Goal: Transaction & Acquisition: Subscribe to service/newsletter

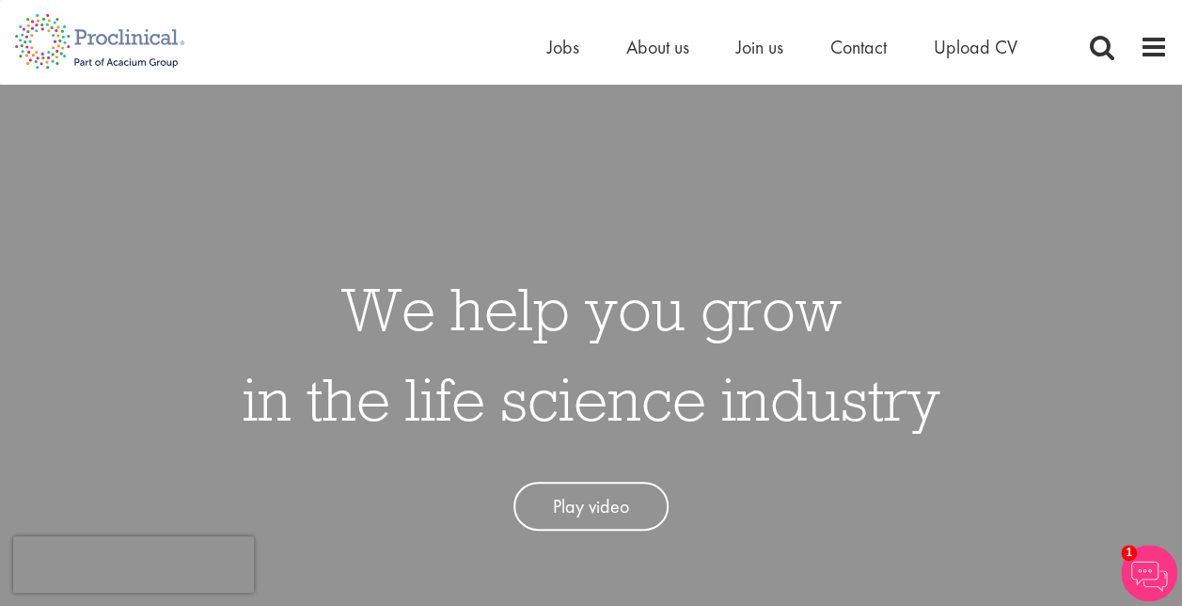
click at [590, 499] on link "Play video" at bounding box center [591, 507] width 155 height 50
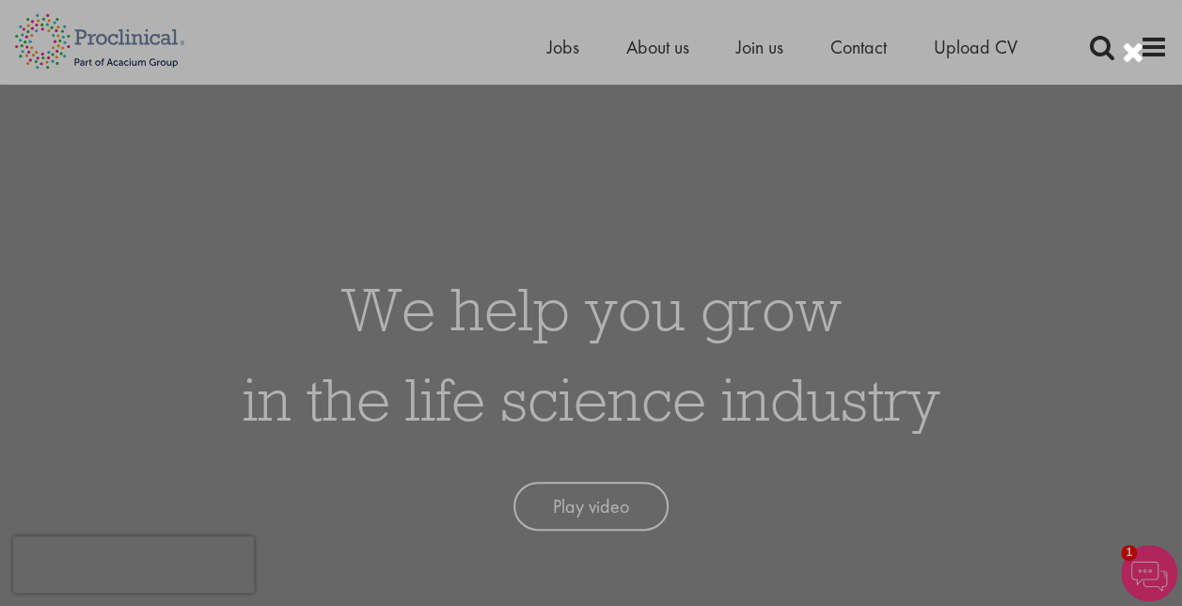
click at [667, 45] on div at bounding box center [591, 303] width 1182 height 606
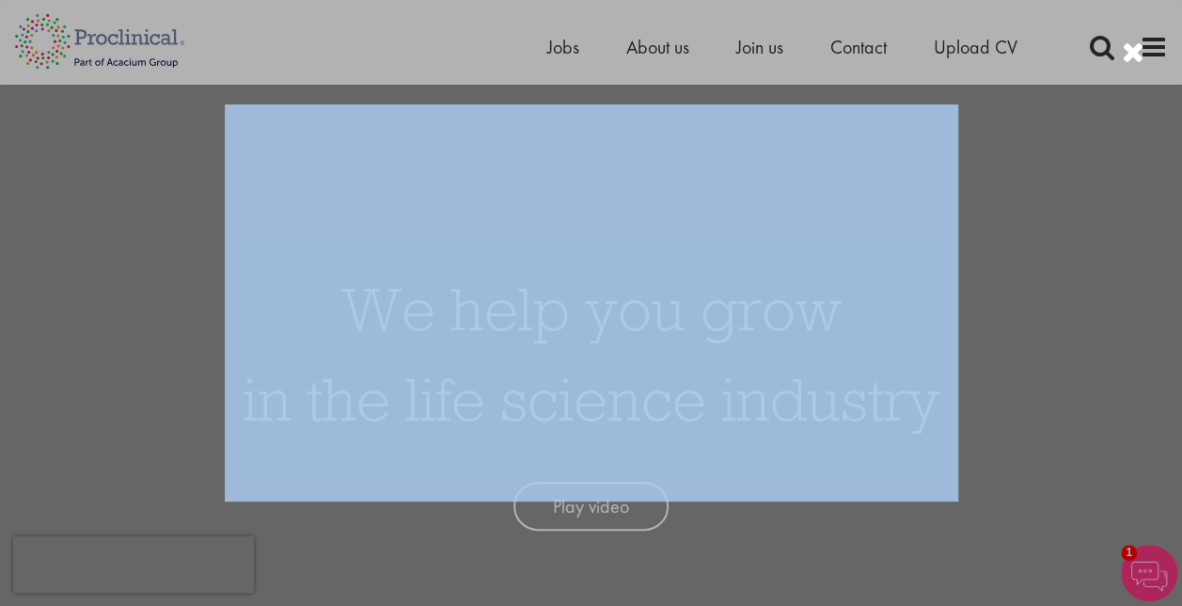
click at [667, 45] on div at bounding box center [591, 303] width 1182 height 606
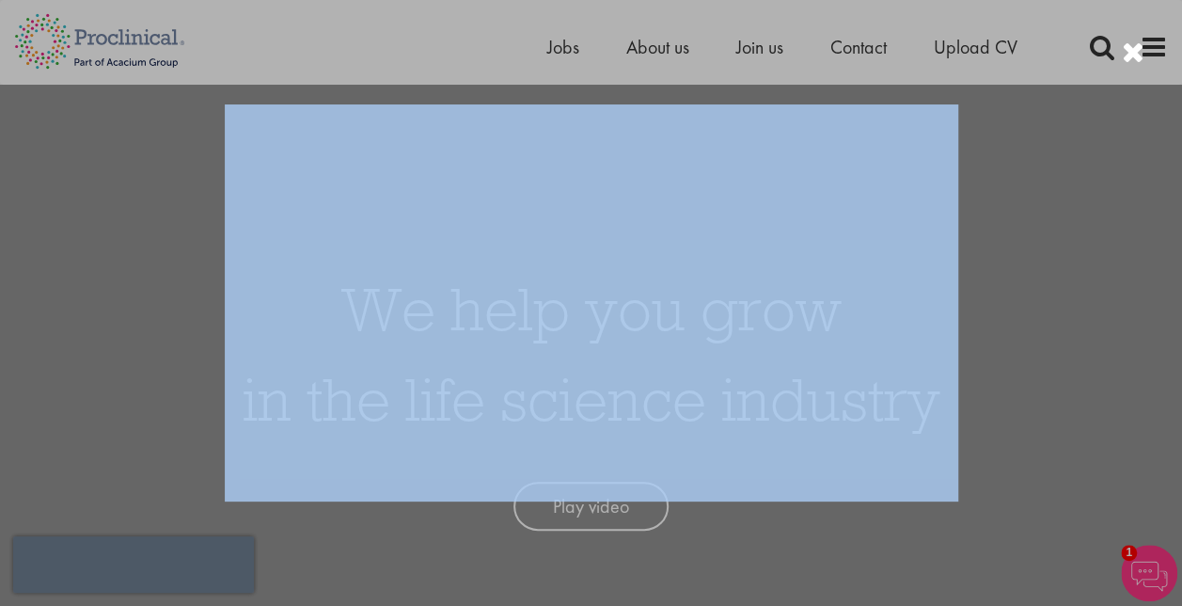
click at [667, 45] on div at bounding box center [591, 303] width 1182 height 606
click at [661, 51] on div at bounding box center [591, 303] width 1182 height 606
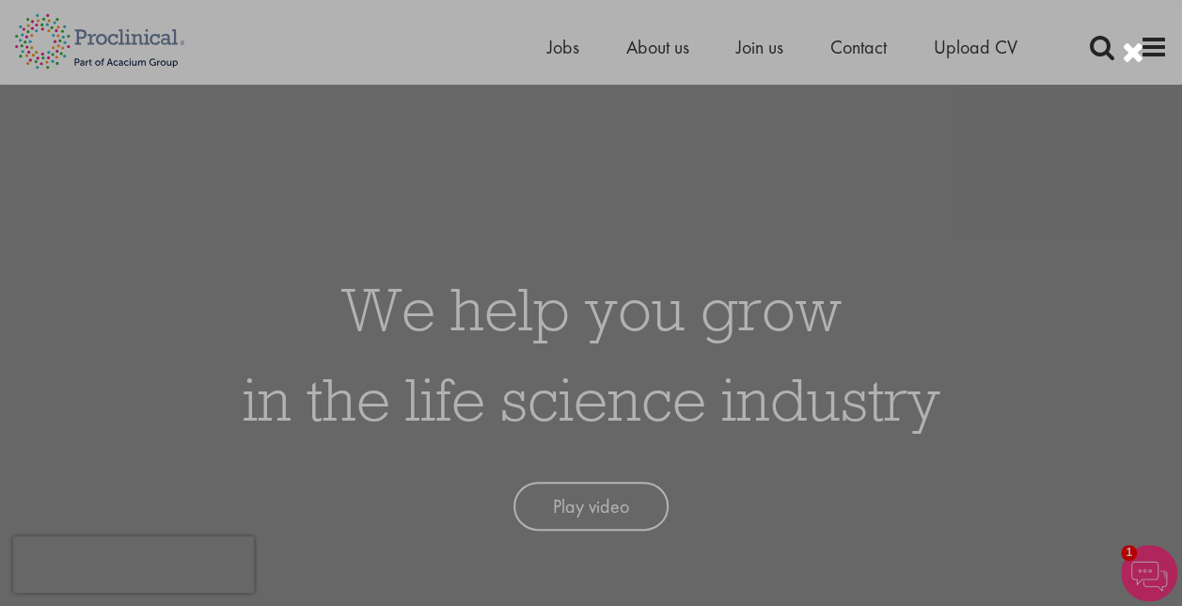
click at [655, 41] on div at bounding box center [591, 303] width 1182 height 606
click at [635, 54] on div at bounding box center [591, 303] width 1182 height 606
click at [658, 70] on div at bounding box center [591, 303] width 1182 height 606
click at [674, 48] on div at bounding box center [591, 303] width 1182 height 606
click at [1044, 161] on div at bounding box center [591, 303] width 1182 height 606
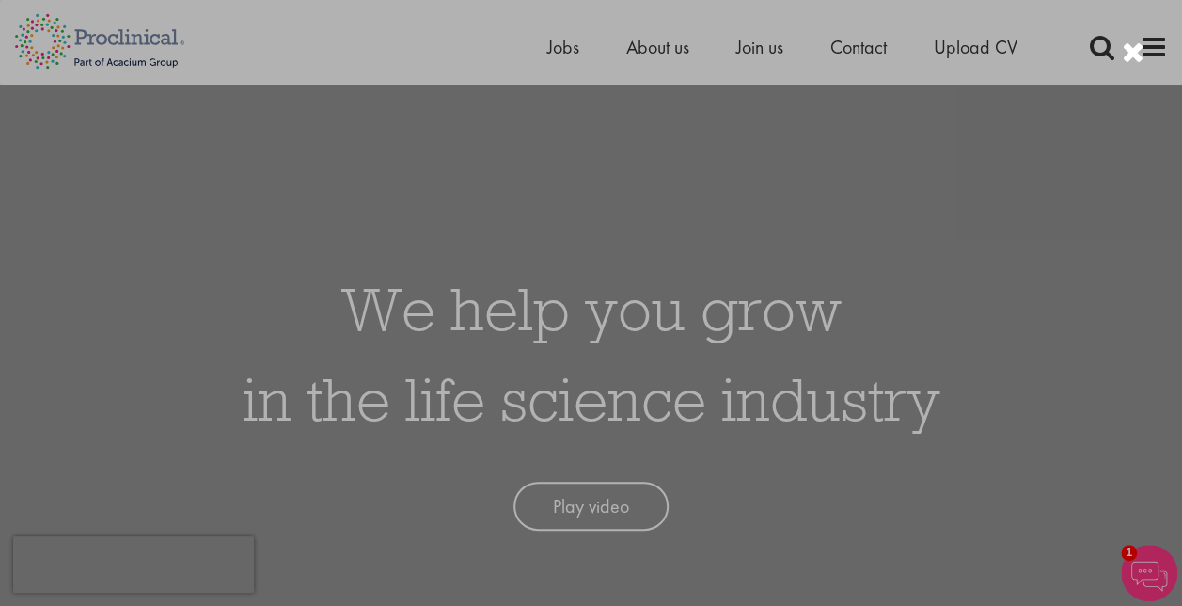
click at [662, 53] on div at bounding box center [591, 303] width 1182 height 606
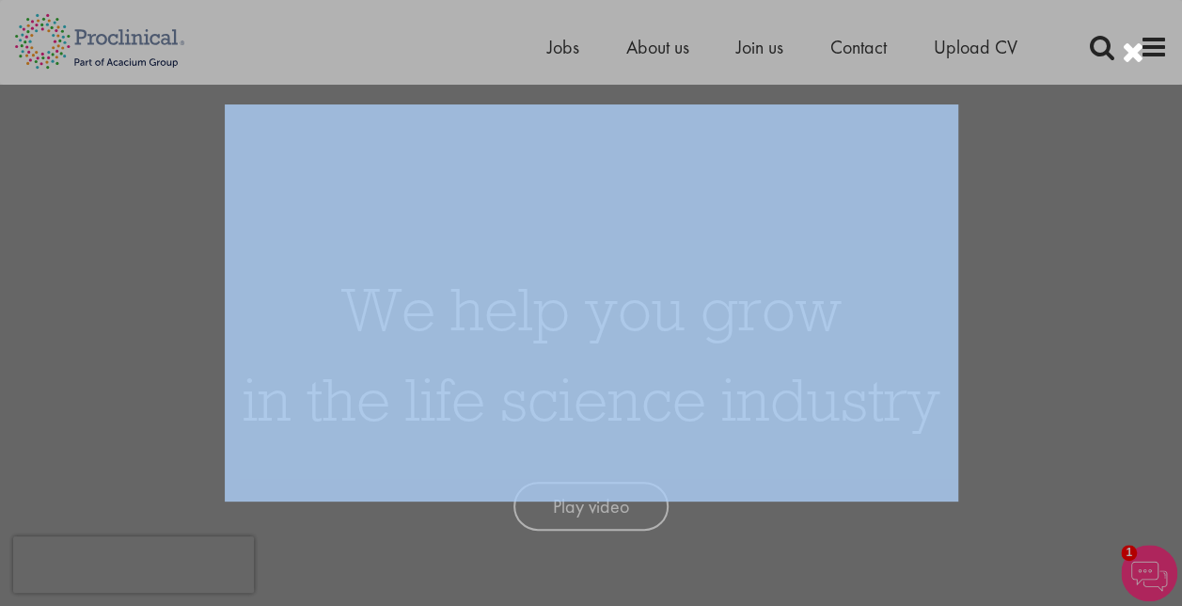
click at [662, 53] on div at bounding box center [591, 303] width 1182 height 606
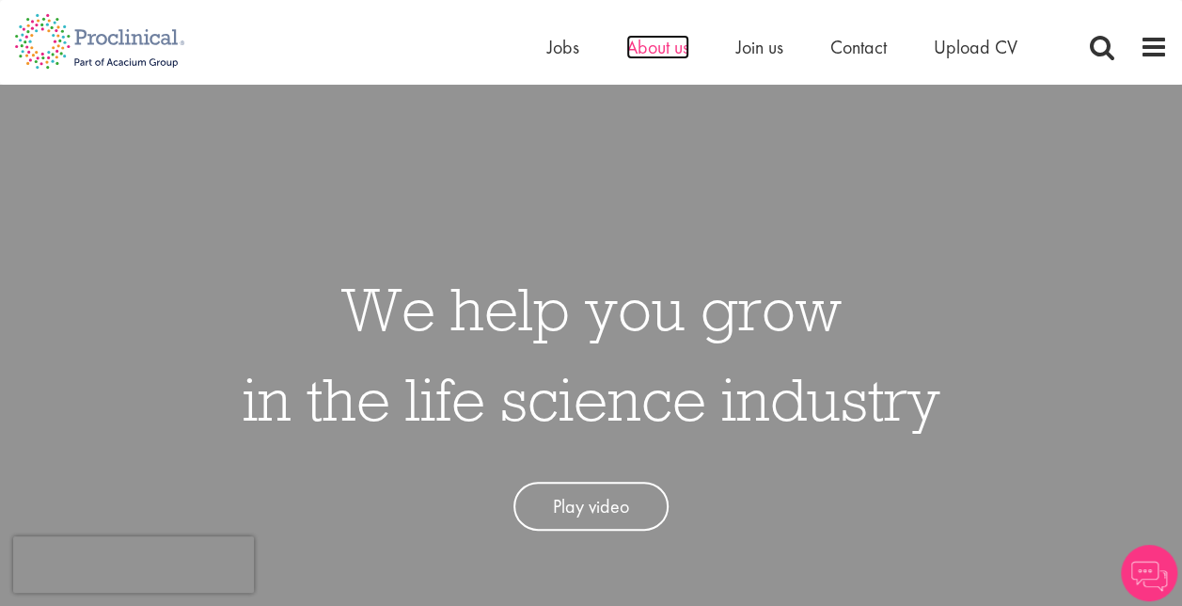
click at [674, 41] on span "About us" at bounding box center [657, 47] width 63 height 24
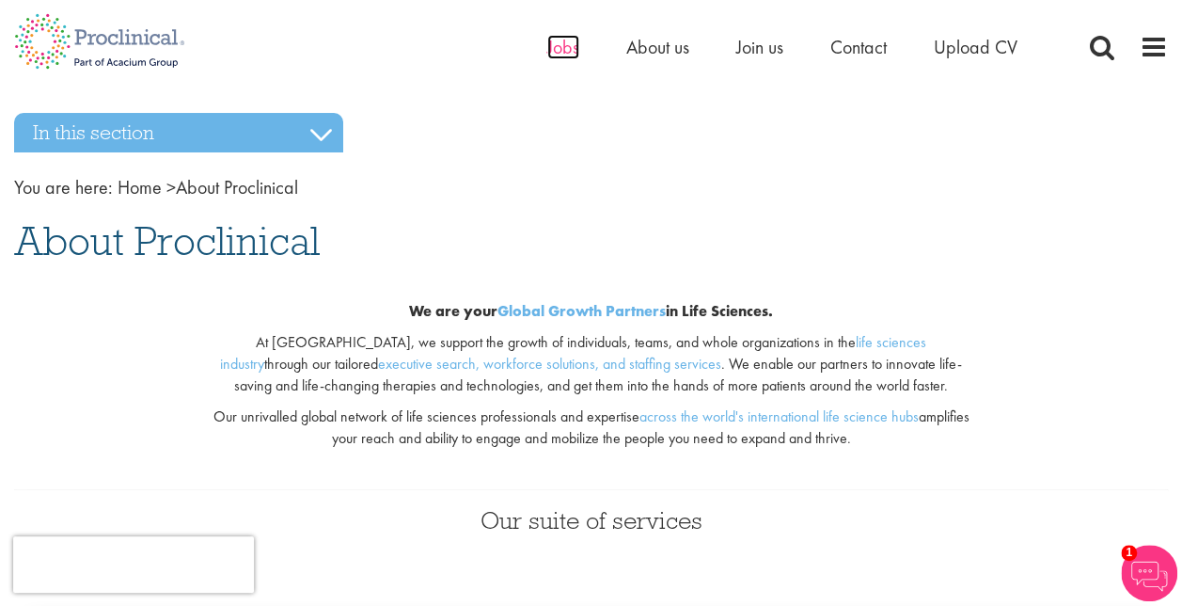
click at [559, 41] on span "Jobs" at bounding box center [563, 47] width 32 height 24
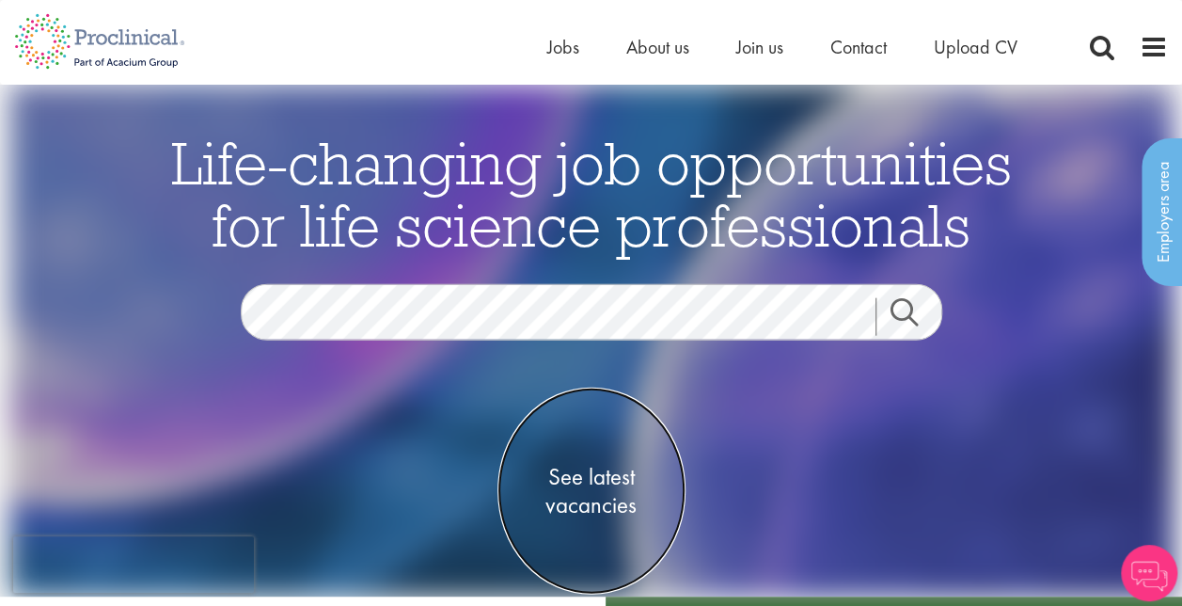
click at [585, 476] on span "See latest vacancies" at bounding box center [592, 491] width 188 height 56
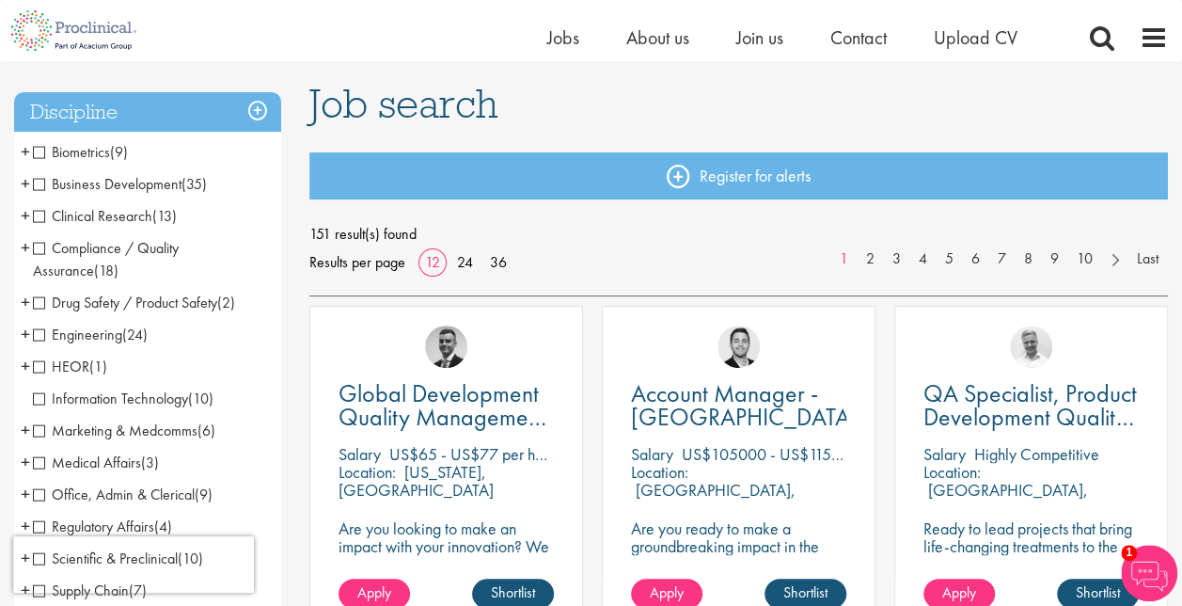
scroll to position [121, 0]
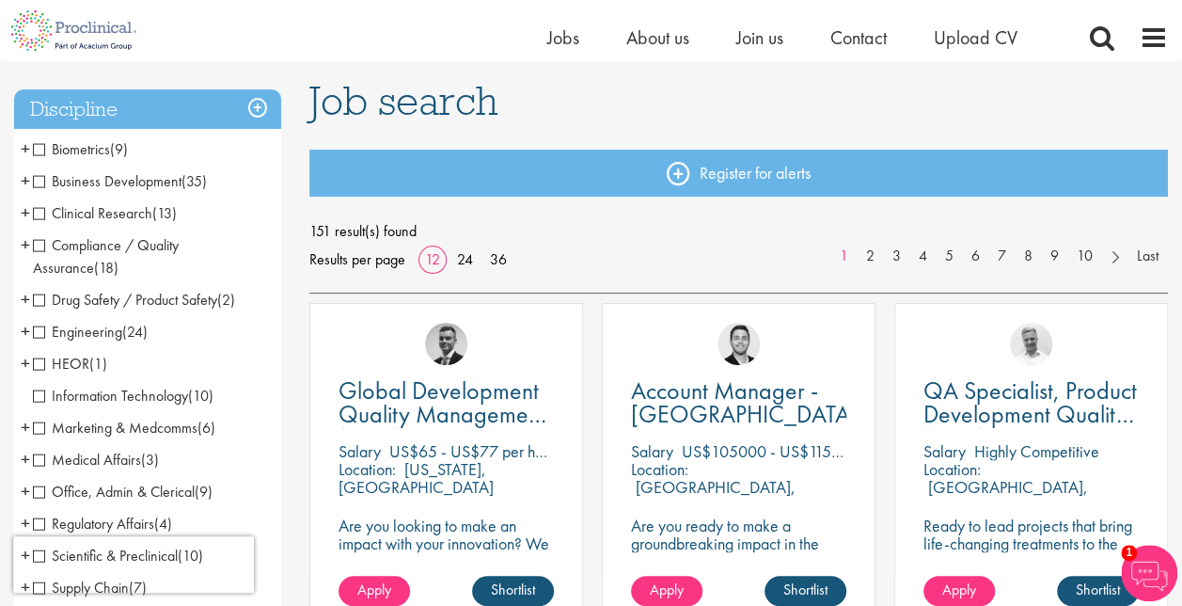
click at [40, 211] on span "Clinical Research" at bounding box center [92, 213] width 119 height 20
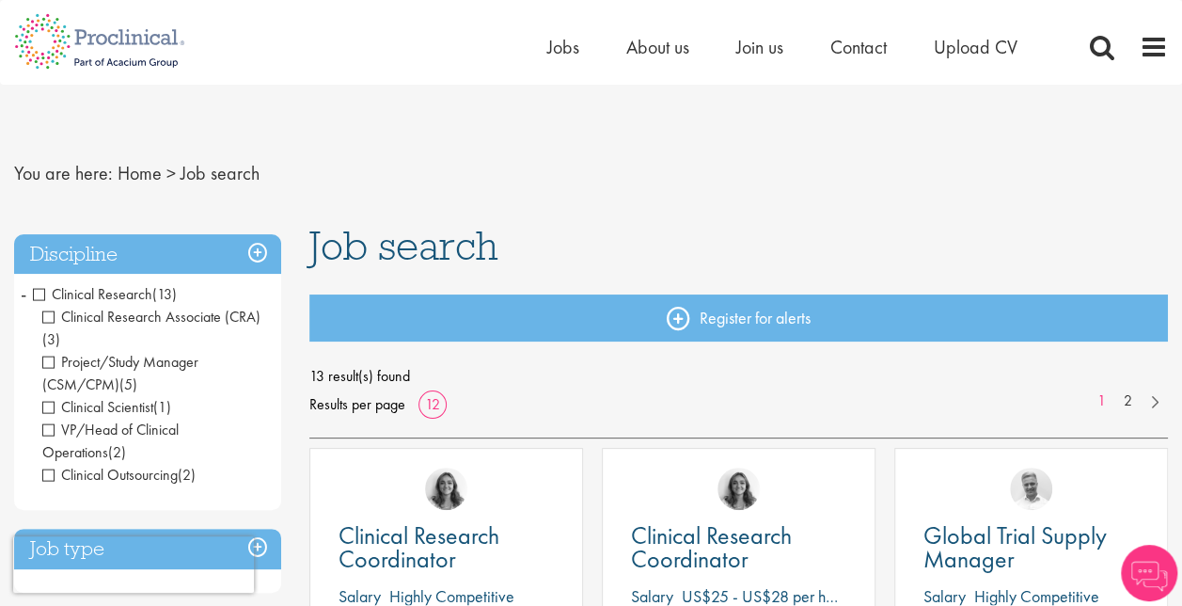
click at [28, 296] on li "Clinical Research (13) - + Clinical Research Associate (CRA) (3) Project/Study …" at bounding box center [147, 384] width 267 height 213
click at [53, 363] on span "Project/Study Manager (CSM/CPM)" at bounding box center [120, 373] width 156 height 42
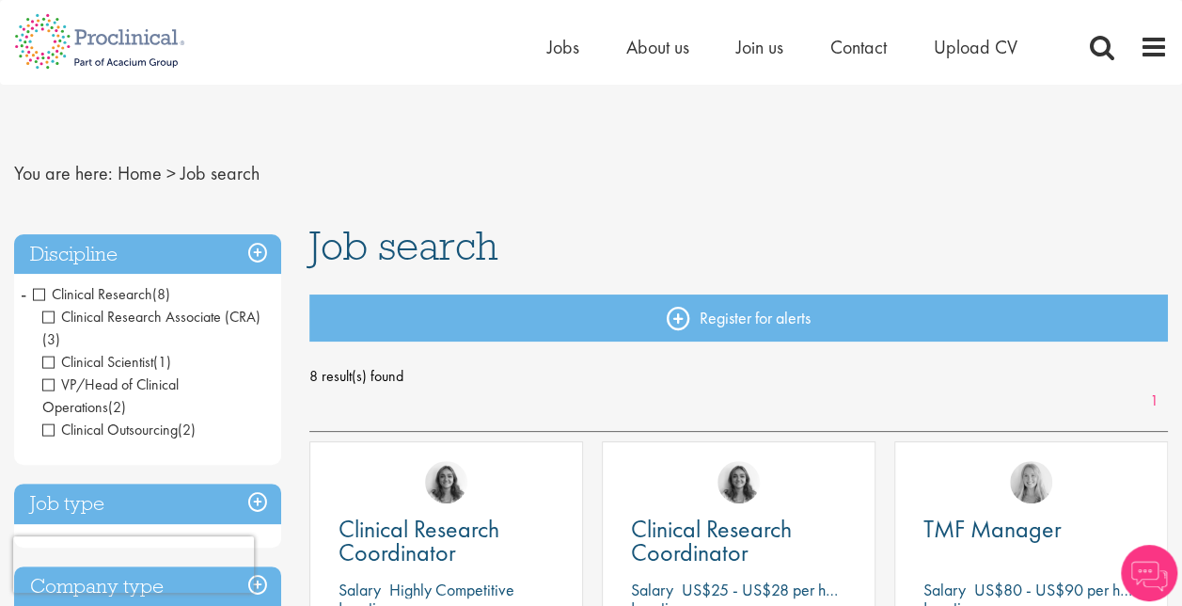
click at [50, 366] on span "Clinical Scientist" at bounding box center [97, 362] width 111 height 20
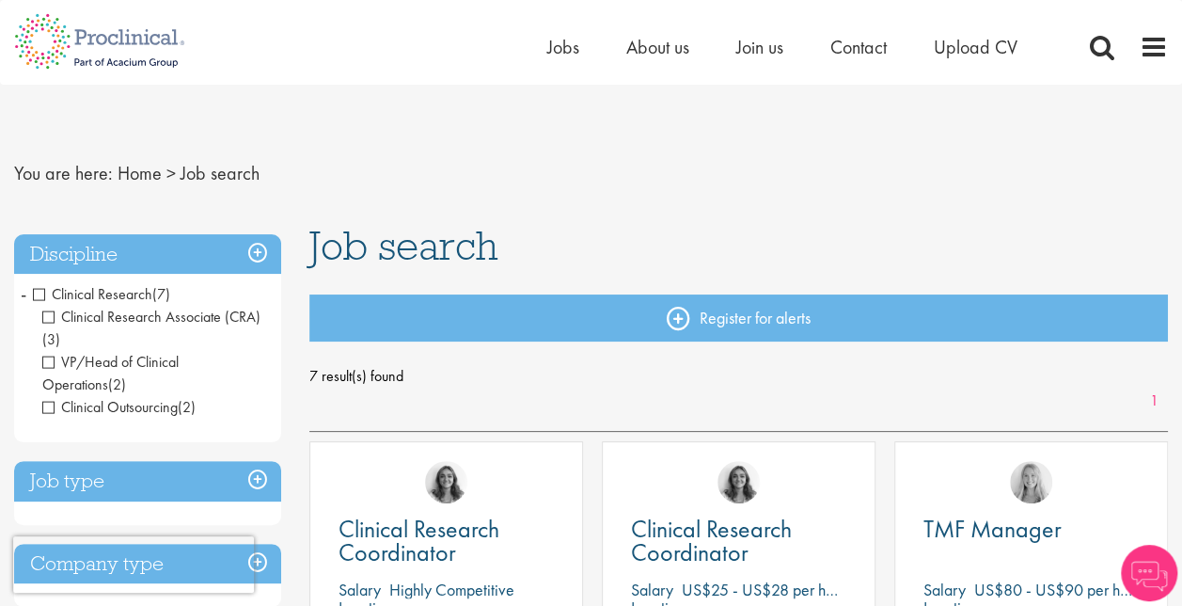
click at [55, 365] on span "VP/Head of Clinical Operations" at bounding box center [110, 373] width 136 height 42
click at [55, 409] on span "Clinical Outsourcing" at bounding box center [109, 407] width 135 height 20
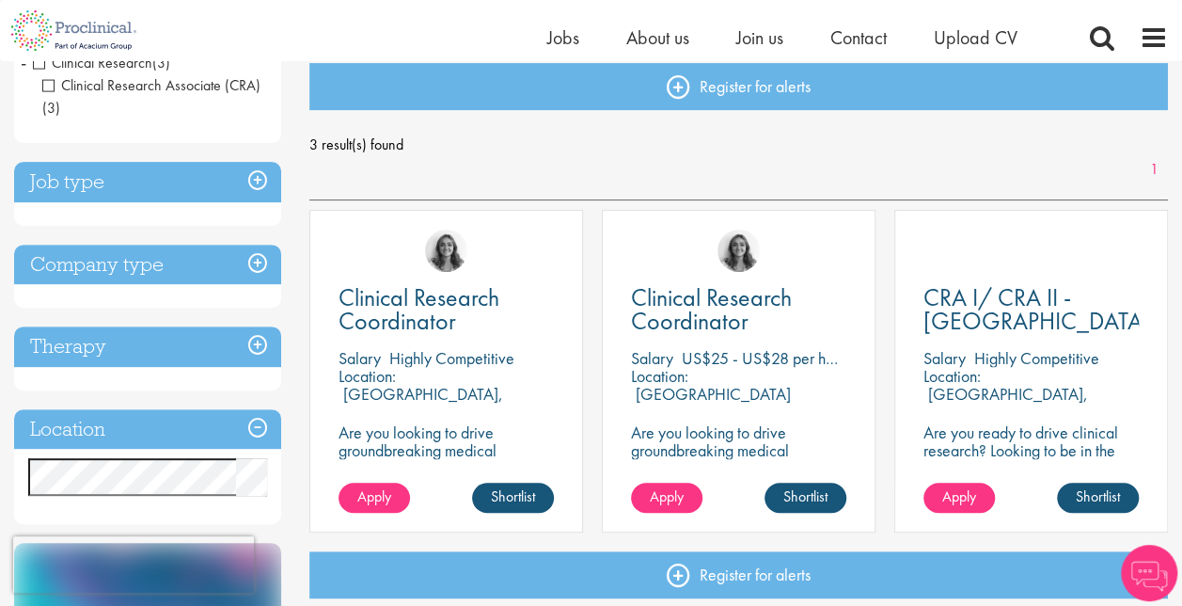
scroll to position [302, 0]
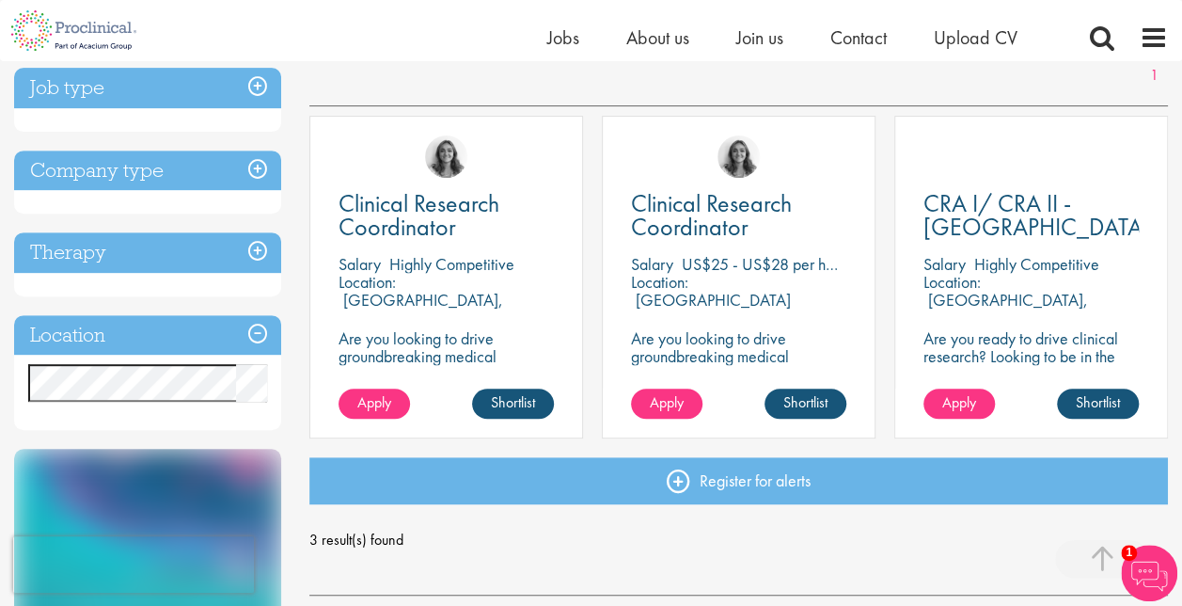
click at [257, 92] on h3 "Job type" at bounding box center [147, 88] width 267 height 40
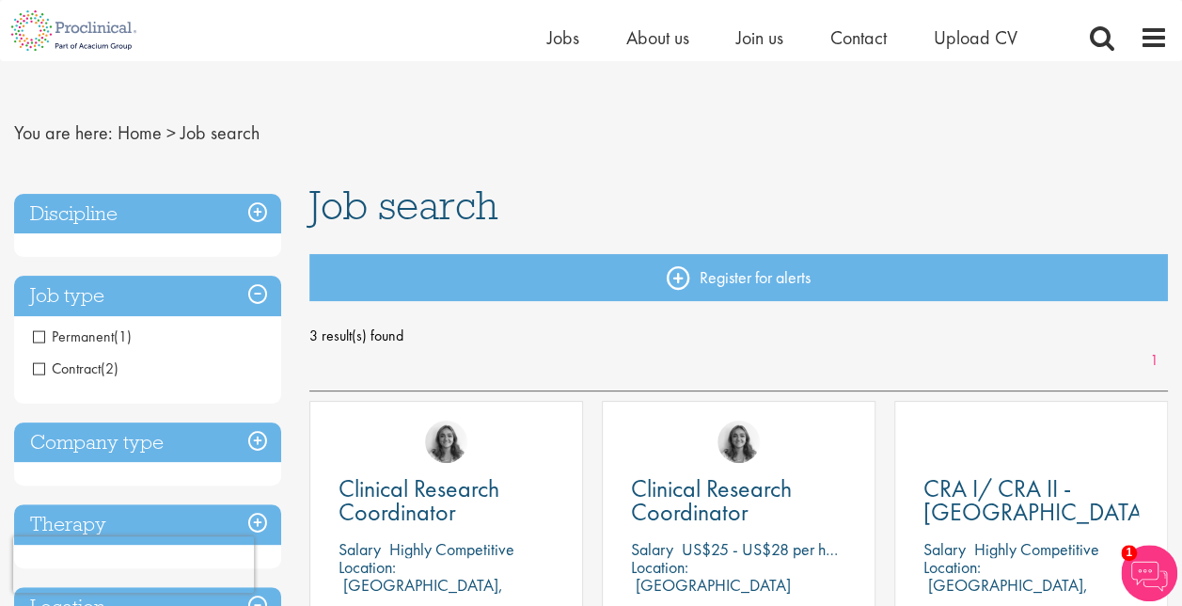
scroll to position [0, 0]
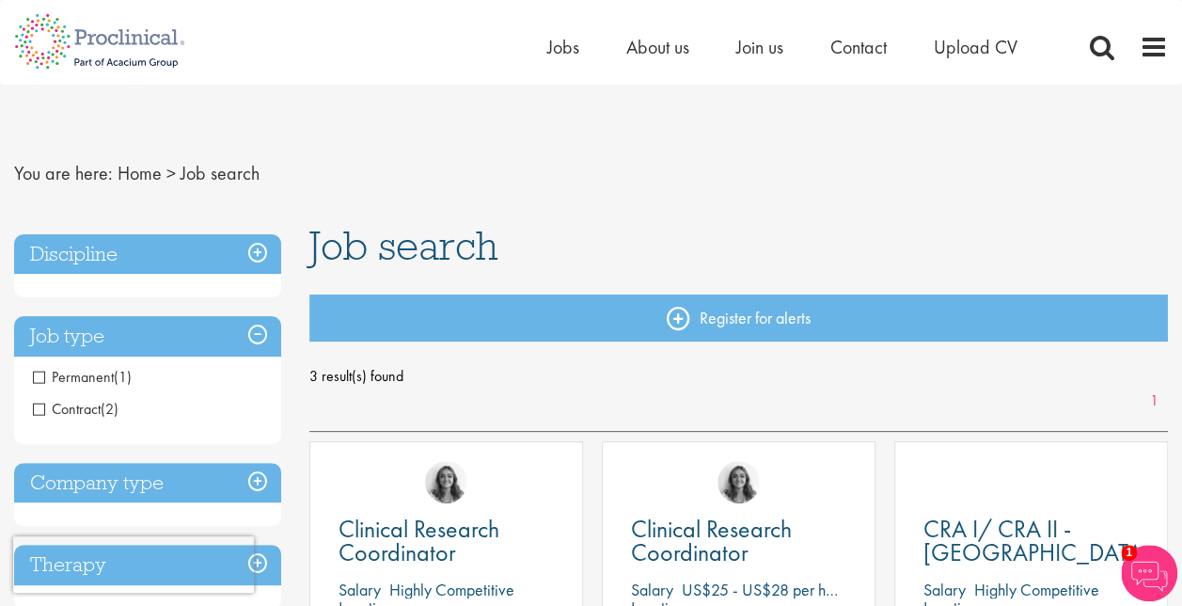
click at [262, 246] on h3 "Discipline" at bounding box center [147, 254] width 267 height 40
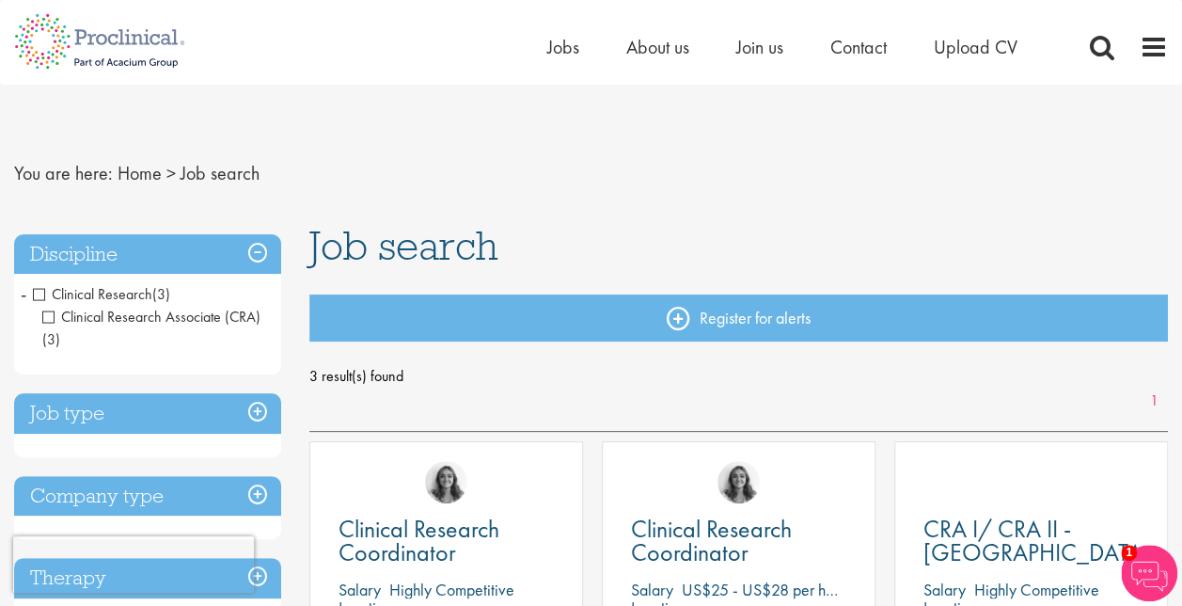
click at [41, 295] on span "Clinical Research" at bounding box center [92, 294] width 119 height 20
click at [34, 295] on span "Clinical Research" at bounding box center [92, 294] width 119 height 20
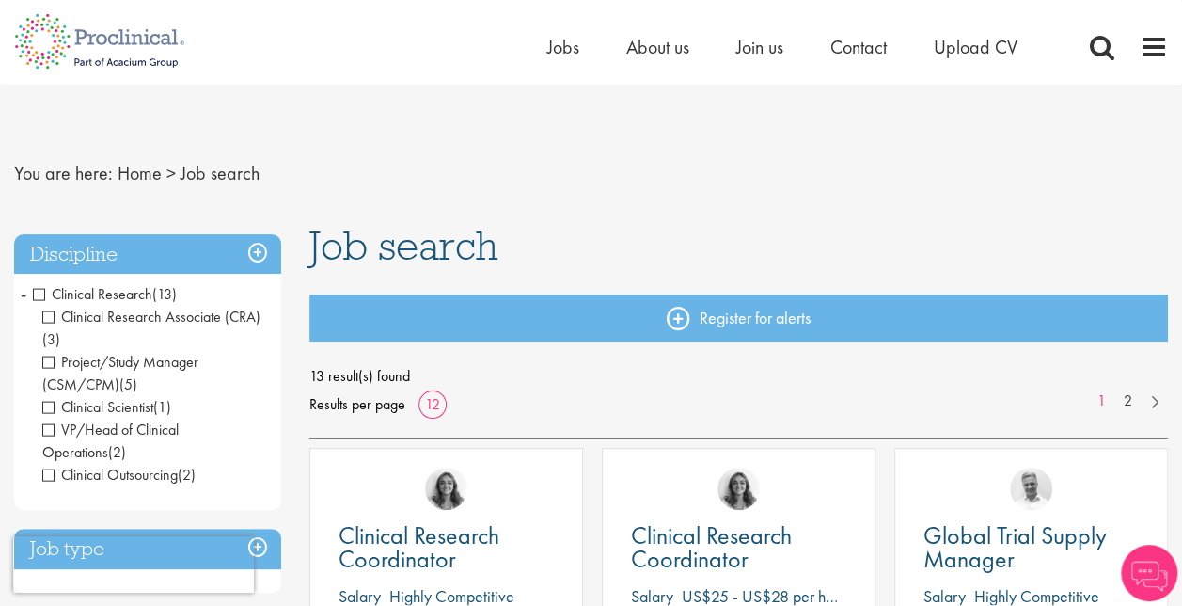
click at [48, 295] on span "Clinical Research" at bounding box center [92, 294] width 119 height 20
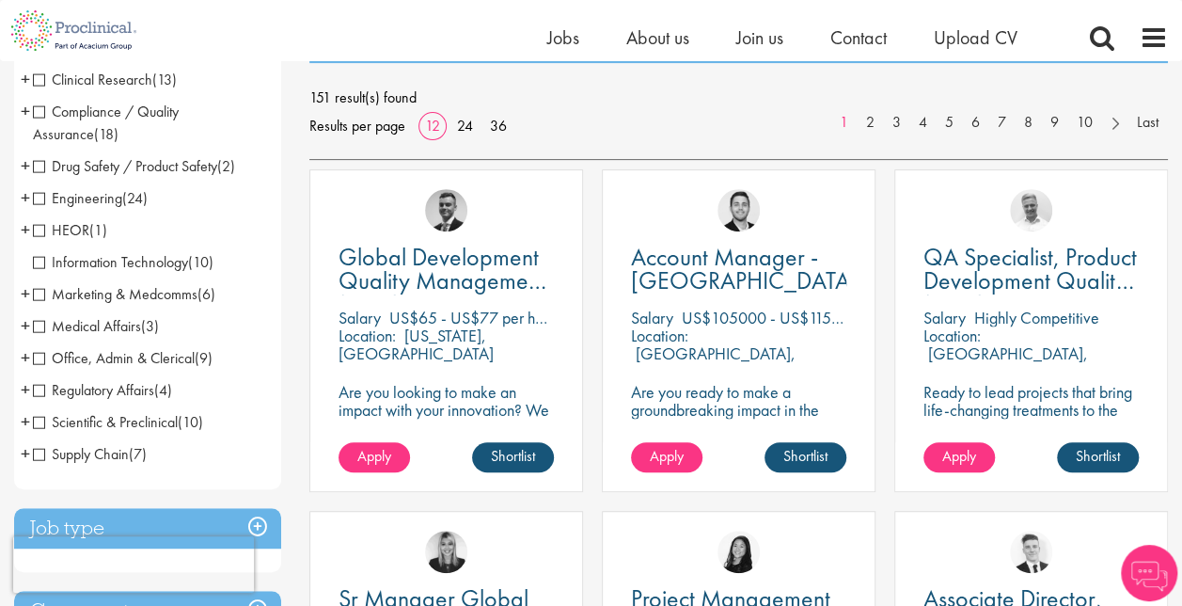
scroll to position [256, 0]
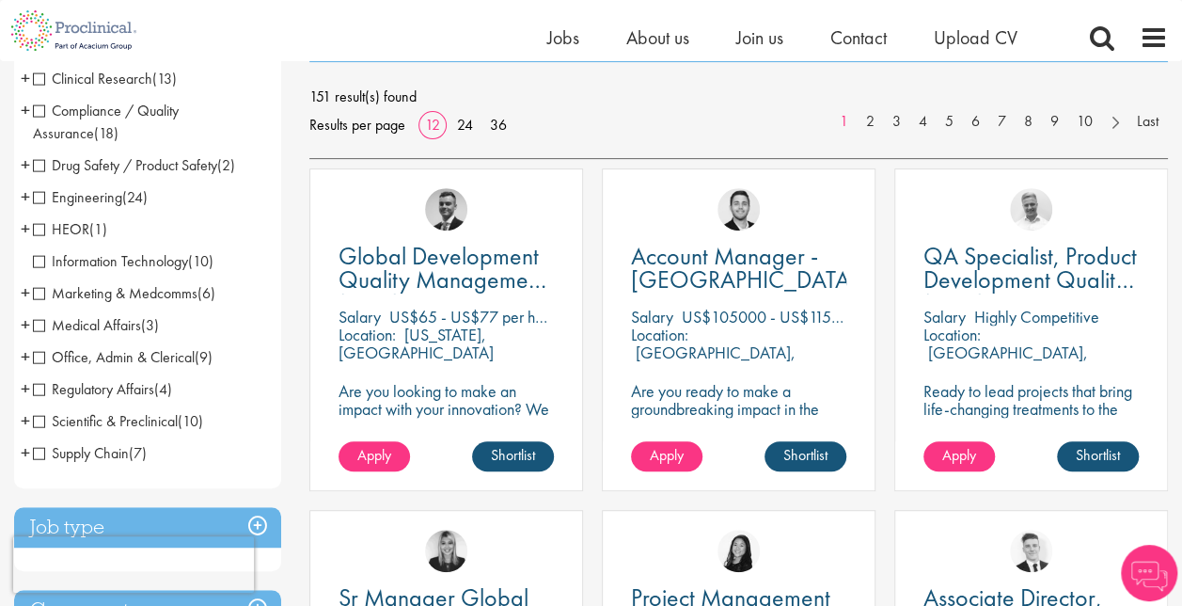
click at [49, 158] on span "Drug Safety / Product Safety" at bounding box center [125, 165] width 184 height 20
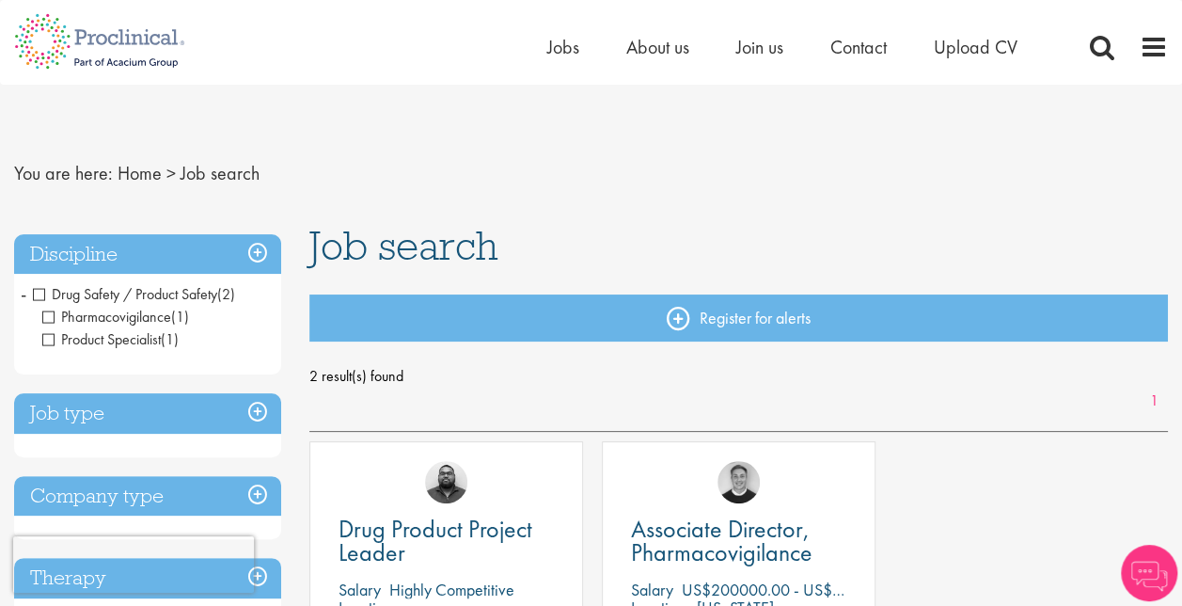
click at [37, 288] on span "Drug Safety / Product Safety" at bounding box center [125, 294] width 184 height 20
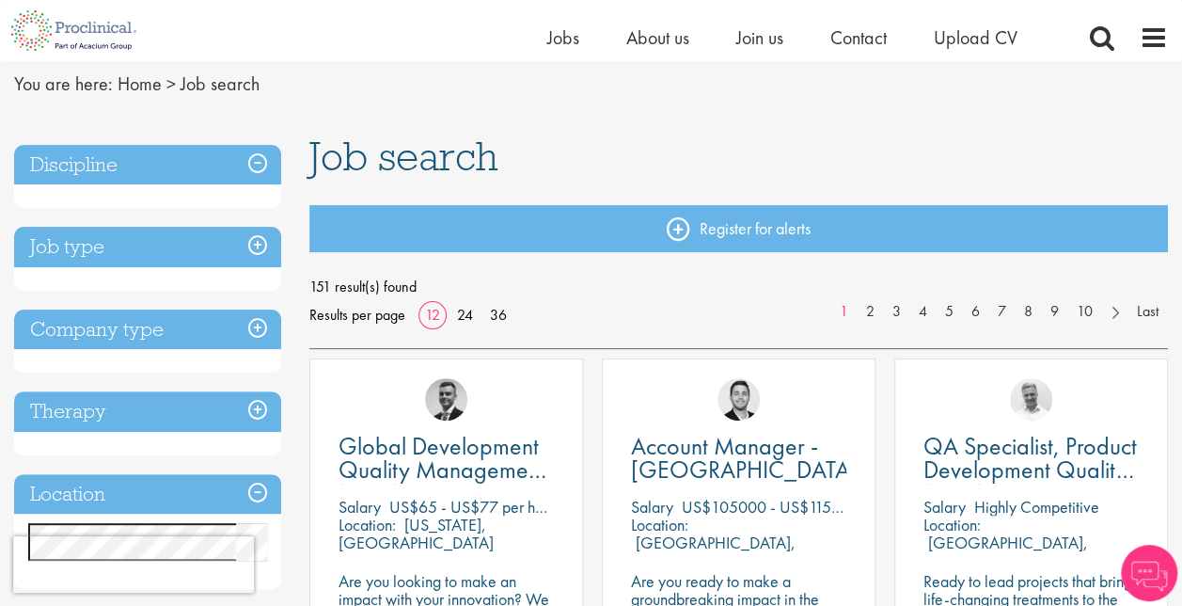
scroll to position [67, 0]
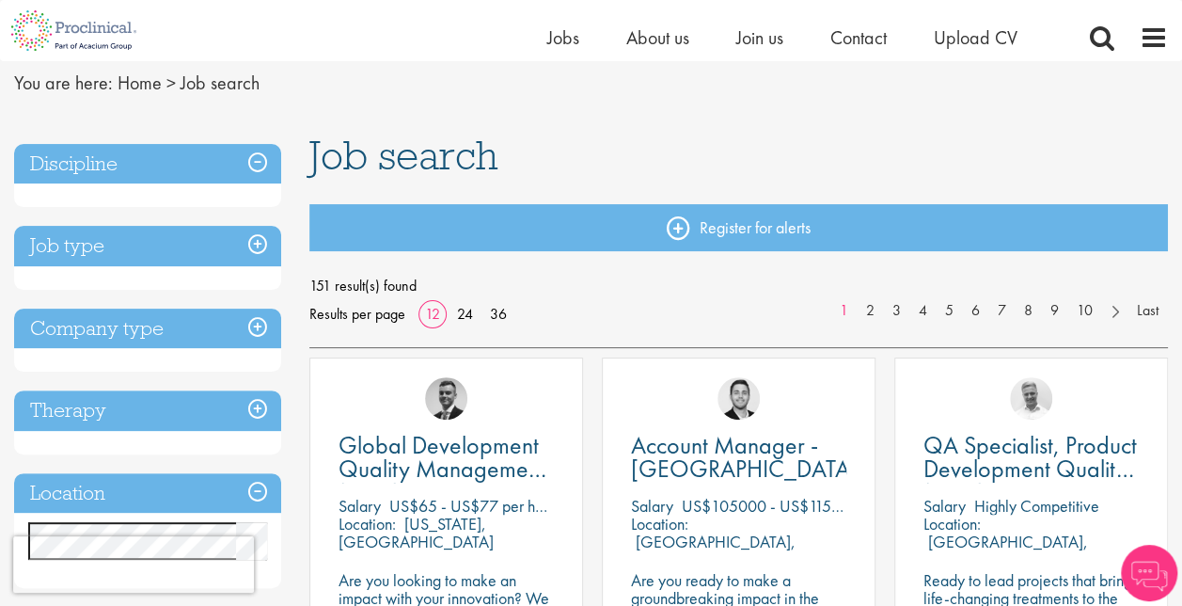
click at [267, 164] on h3 "Discipline" at bounding box center [147, 164] width 267 height 40
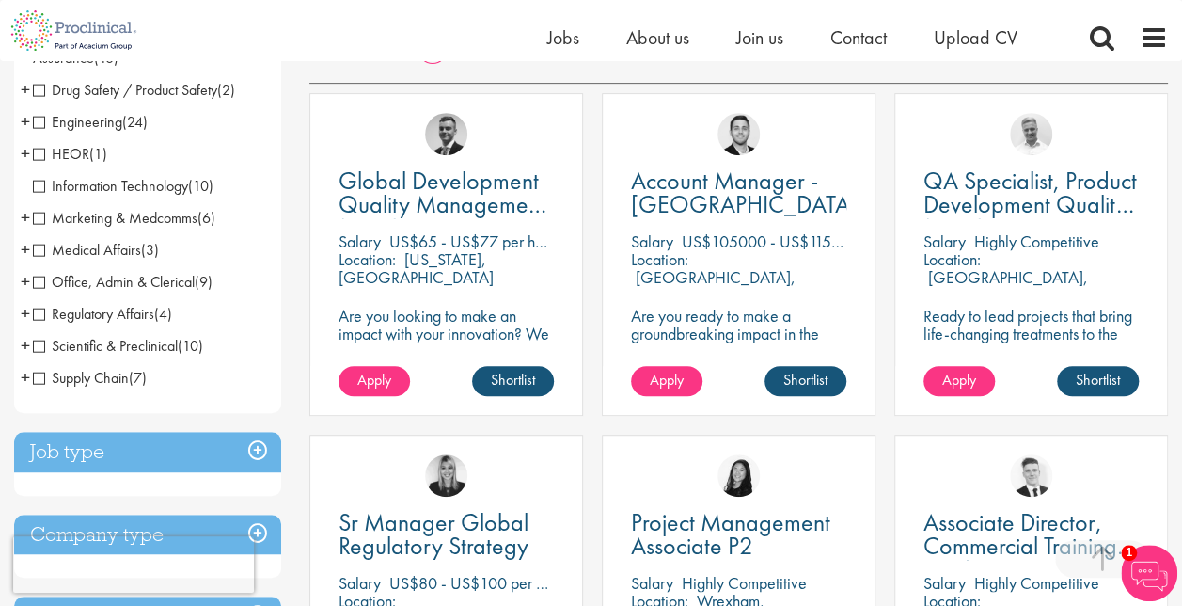
scroll to position [327, 0]
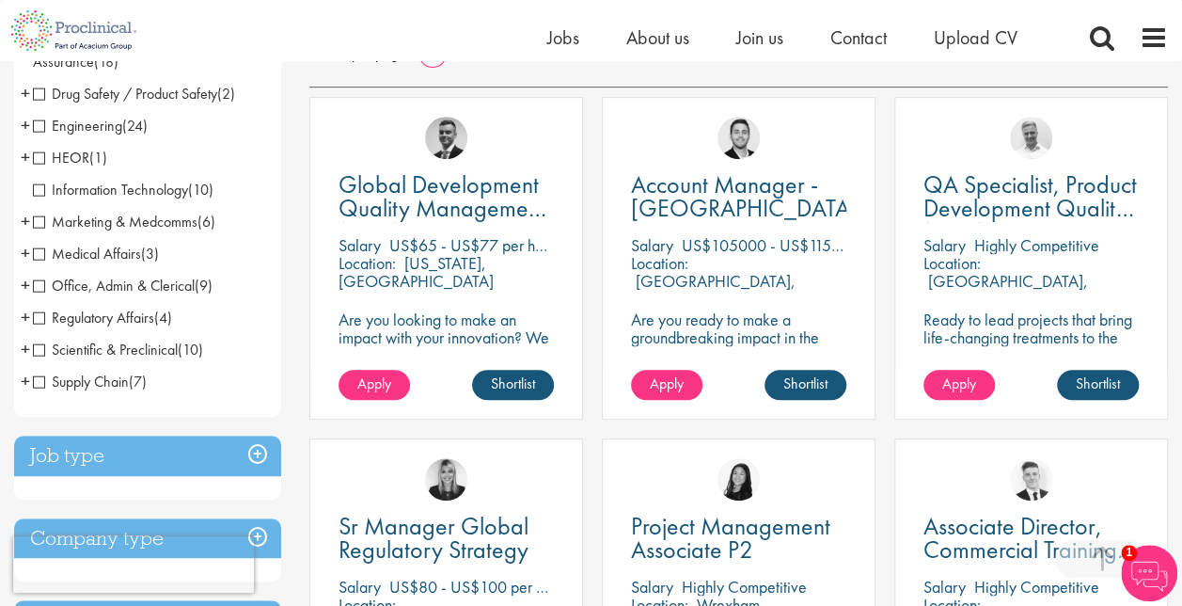
click at [40, 225] on span "Marketing & Medcomms" at bounding box center [115, 222] width 165 height 20
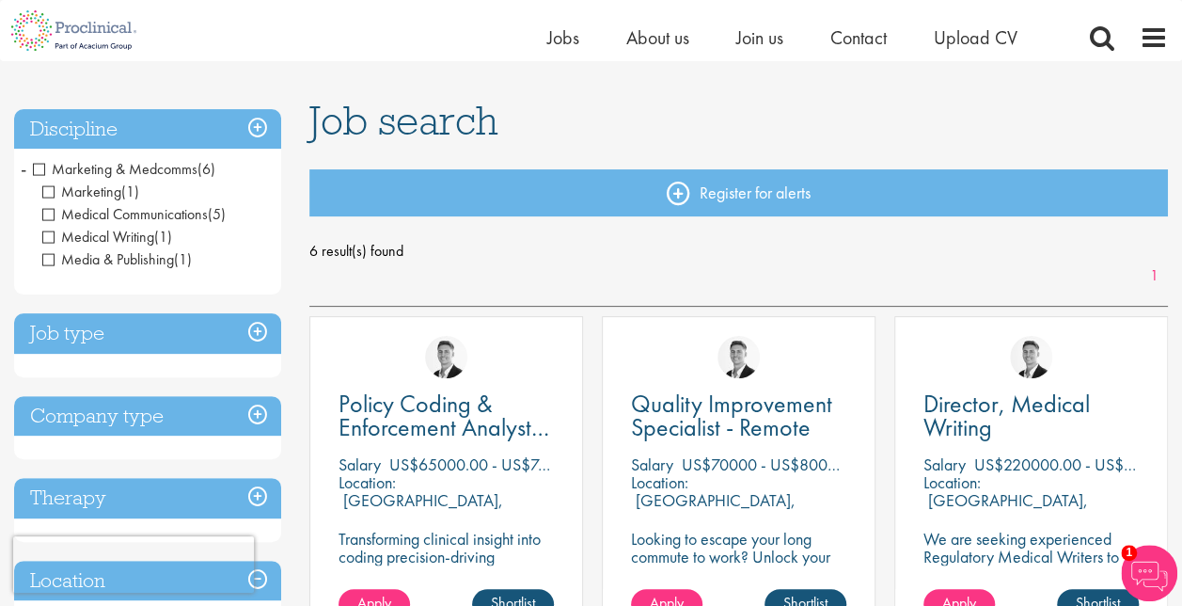
scroll to position [103, 0]
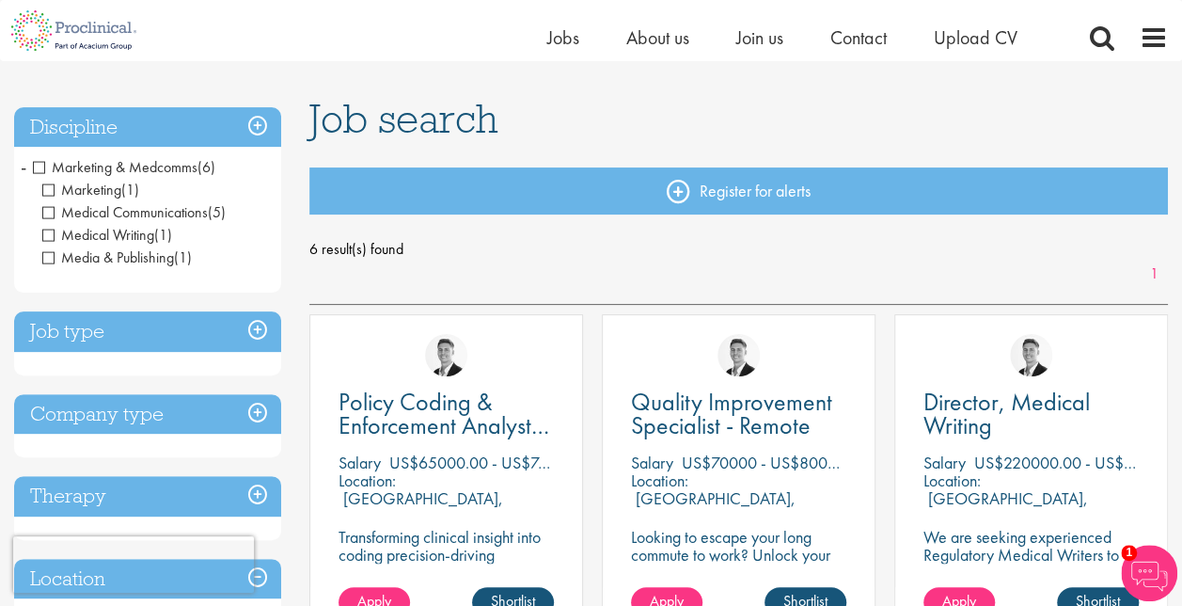
click at [34, 167] on span "Marketing & Medcomms" at bounding box center [115, 167] width 165 height 20
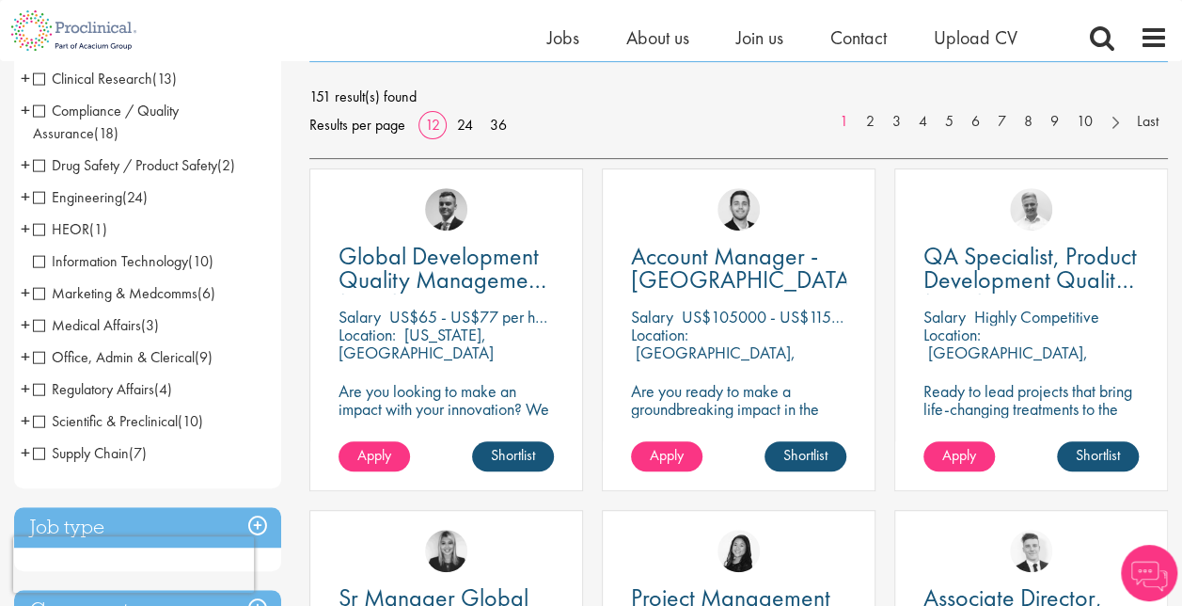
scroll to position [259, 0]
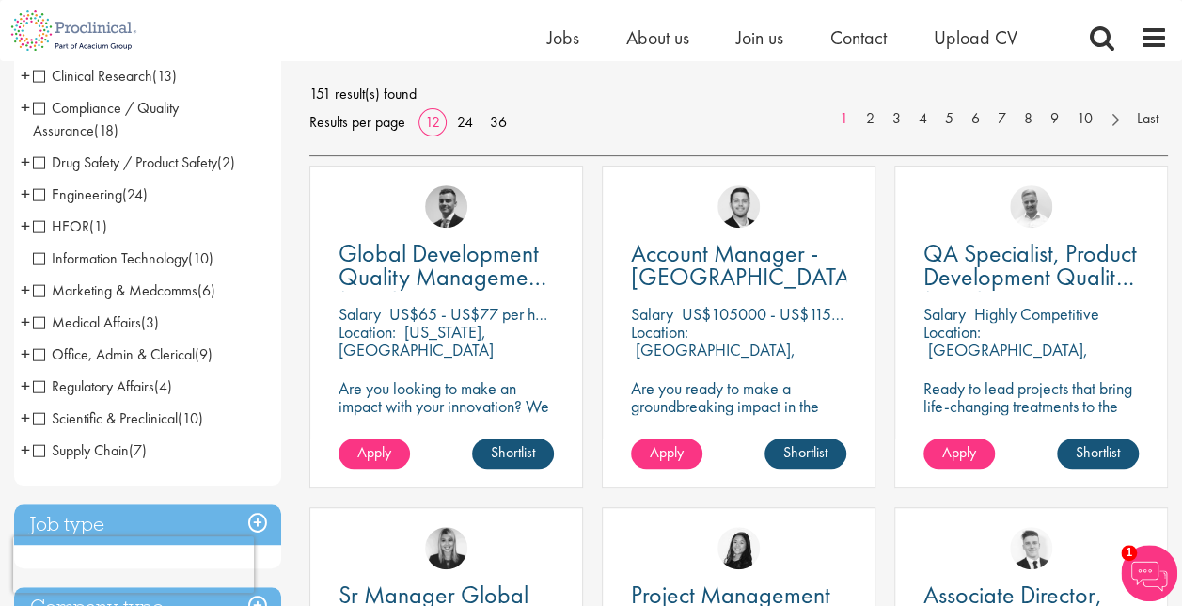
click at [87, 166] on span "Drug Safety / Product Safety" at bounding box center [125, 162] width 184 height 20
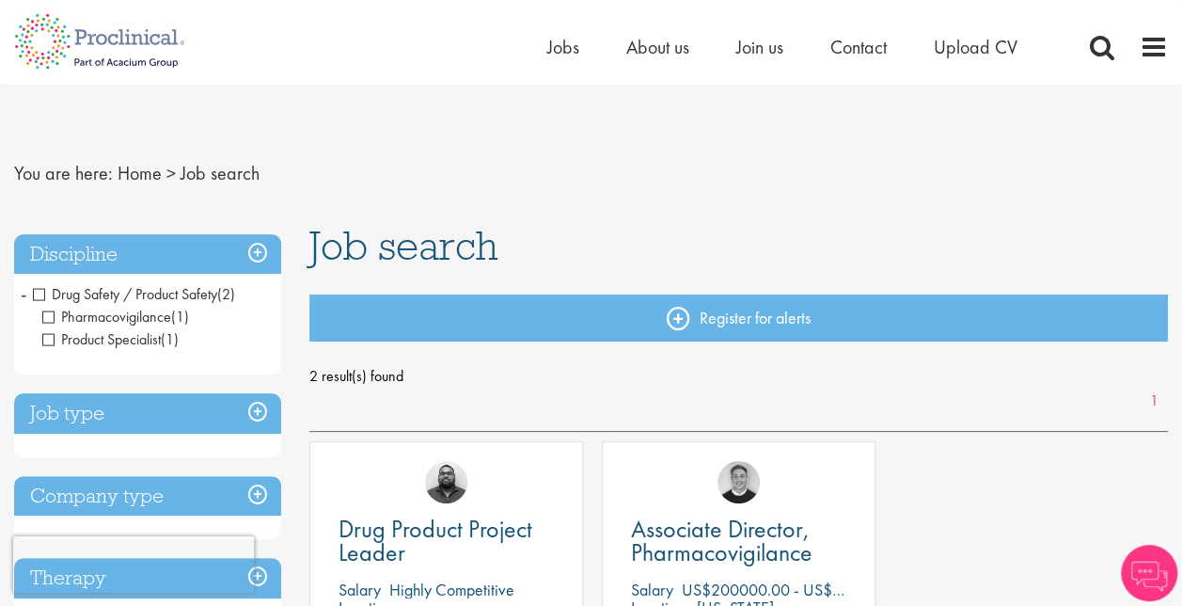
click at [55, 285] on span "Drug Safety / Product Safety" at bounding box center [125, 294] width 184 height 20
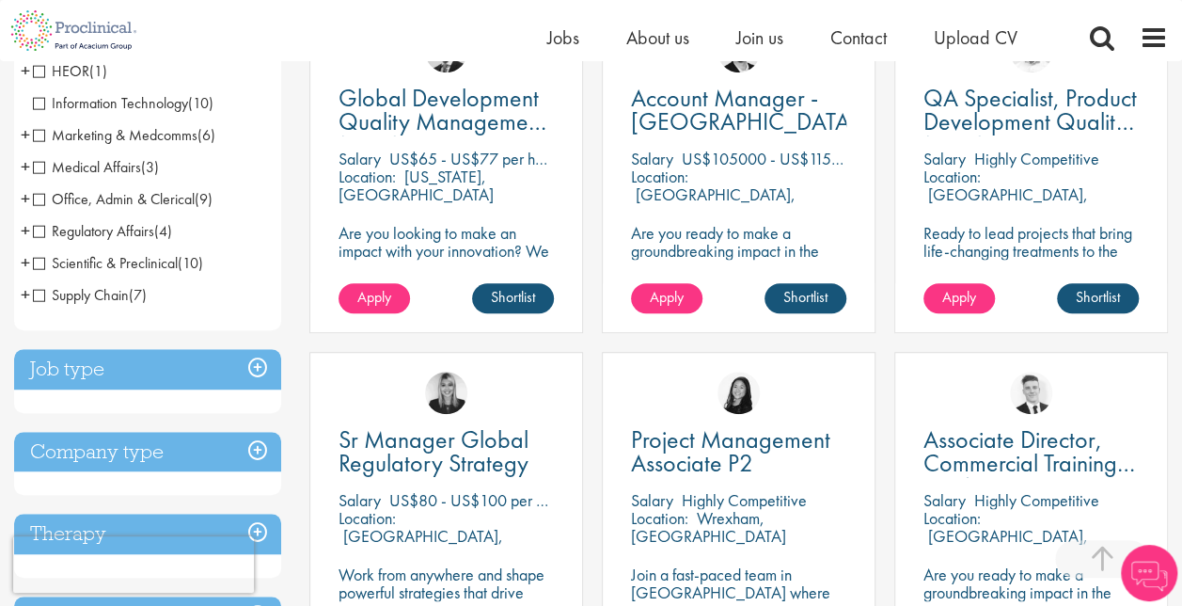
scroll to position [419, 0]
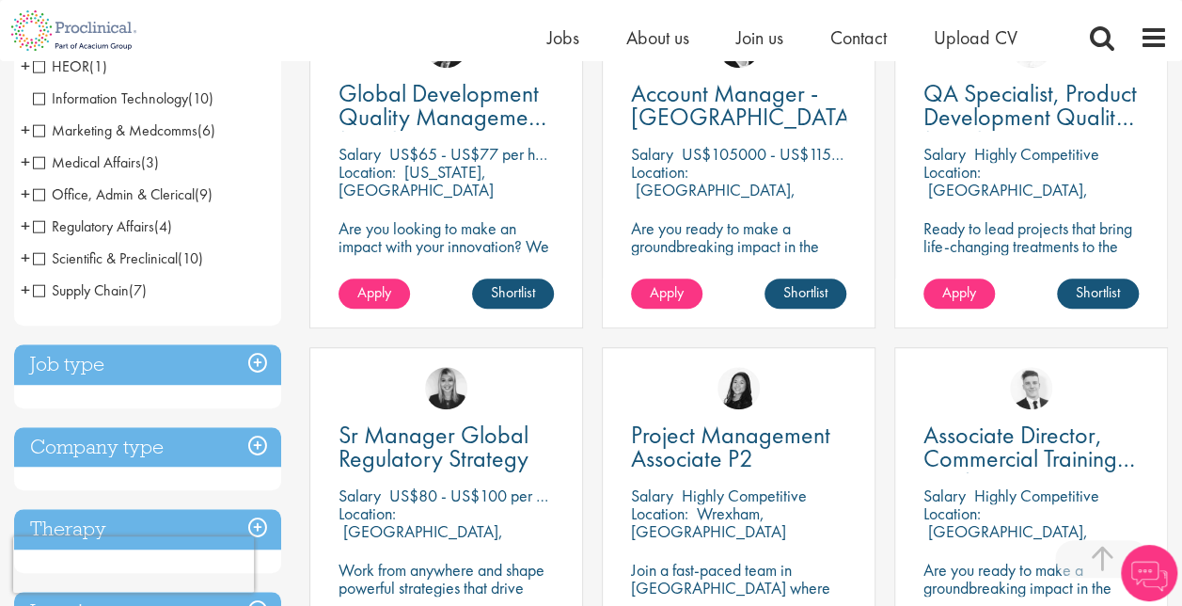
click at [41, 170] on span "Medical Affairs" at bounding box center [87, 162] width 108 height 20
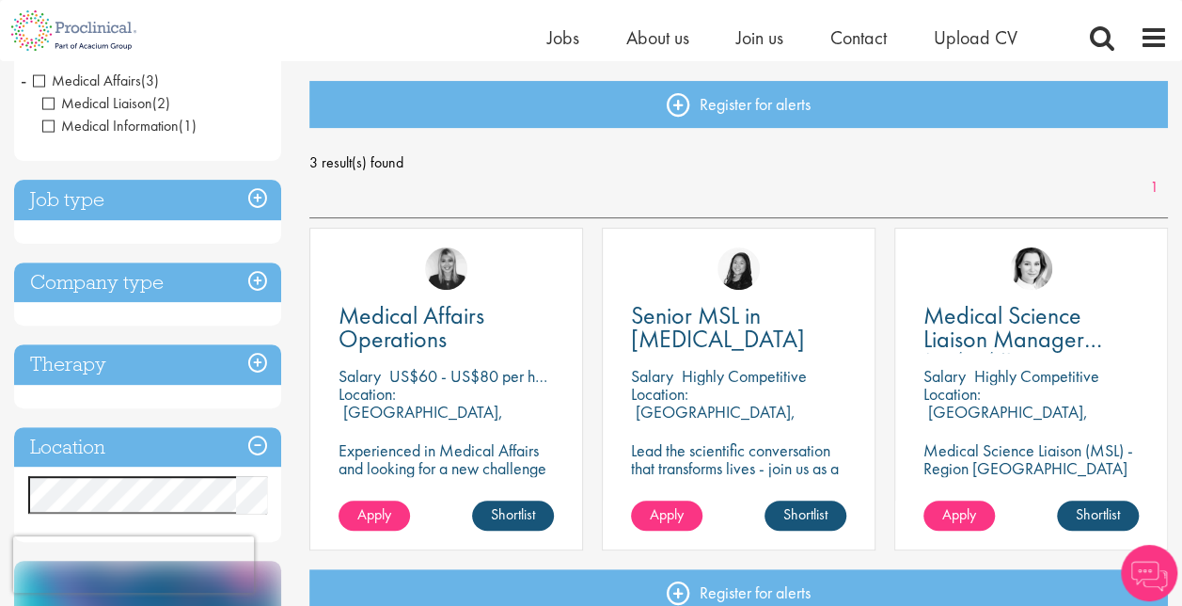
scroll to position [215, 0]
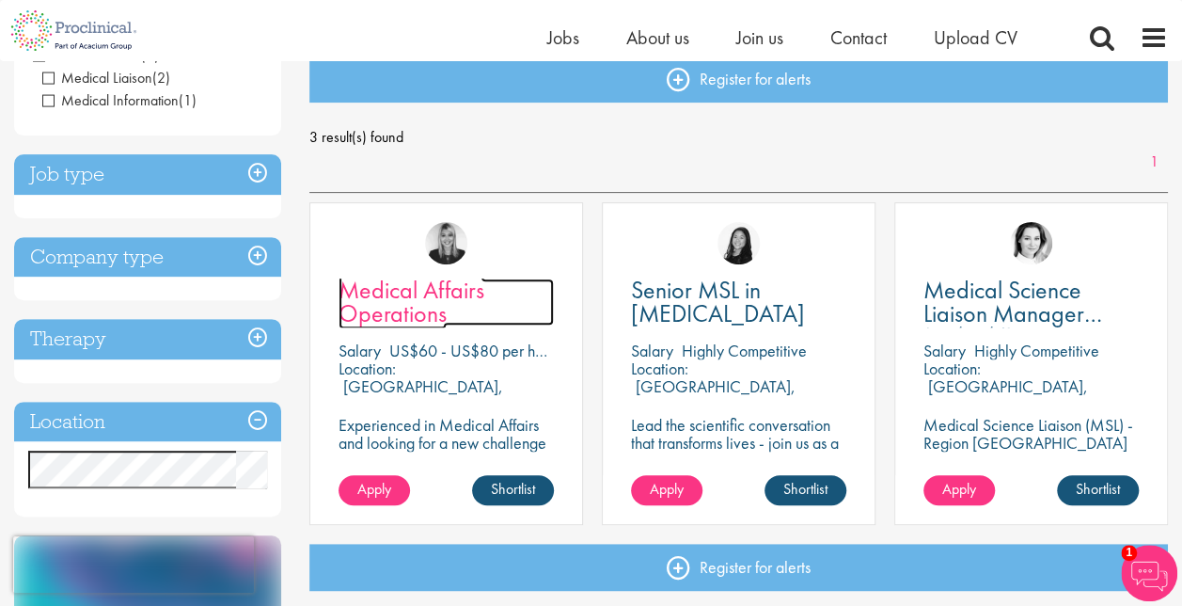
click at [376, 315] on span "Medical Affairs Operations" at bounding box center [412, 301] width 146 height 55
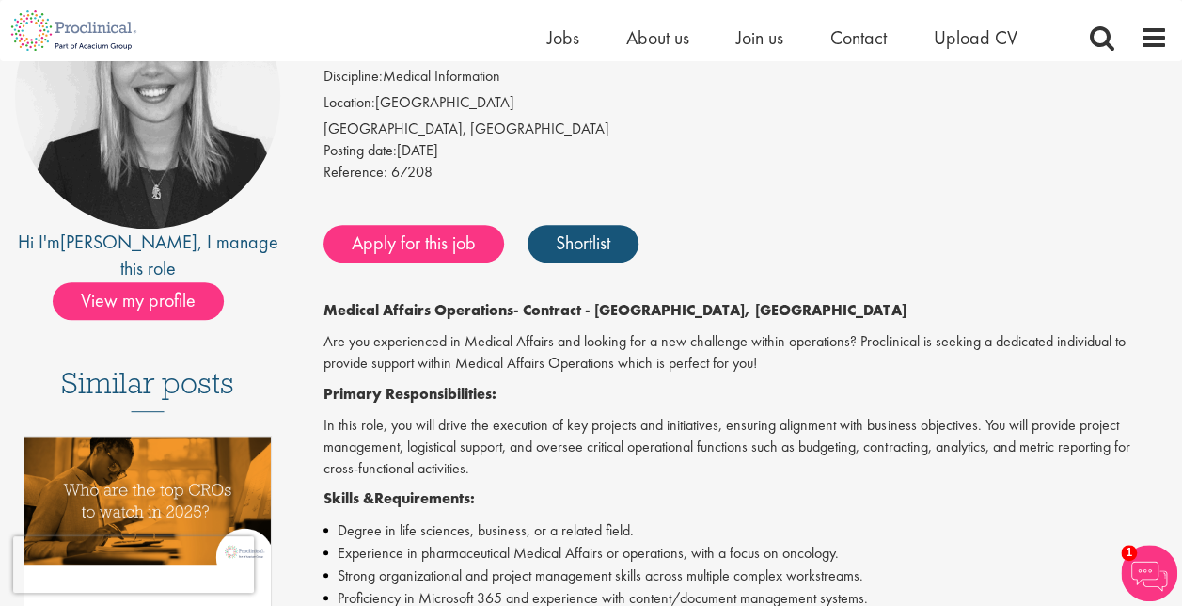
scroll to position [230, 0]
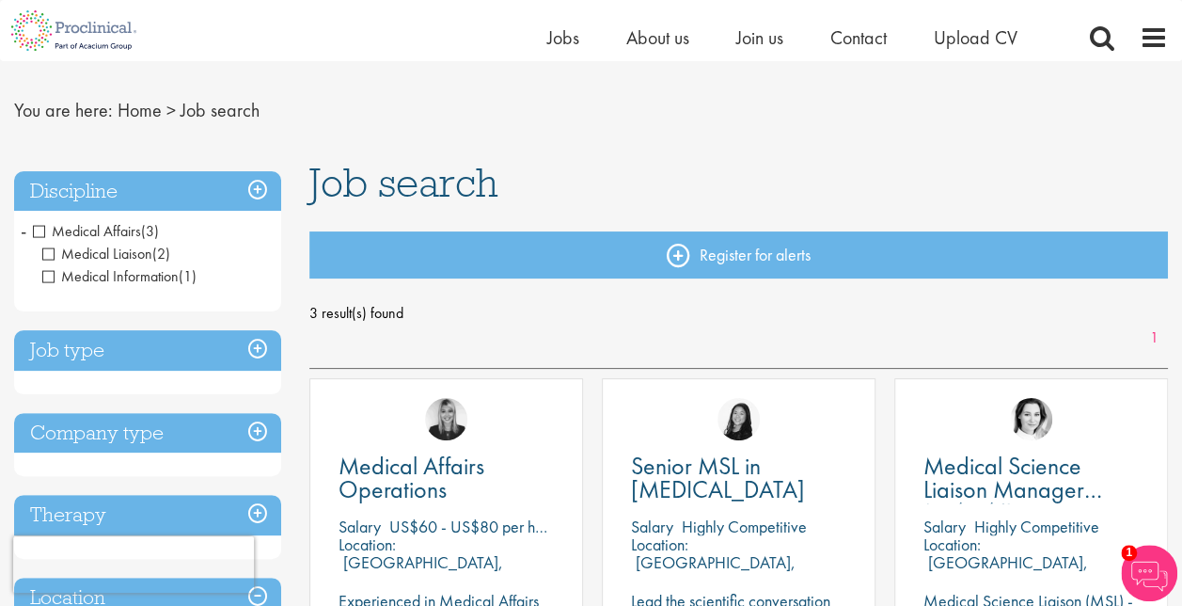
scroll to position [39, 0]
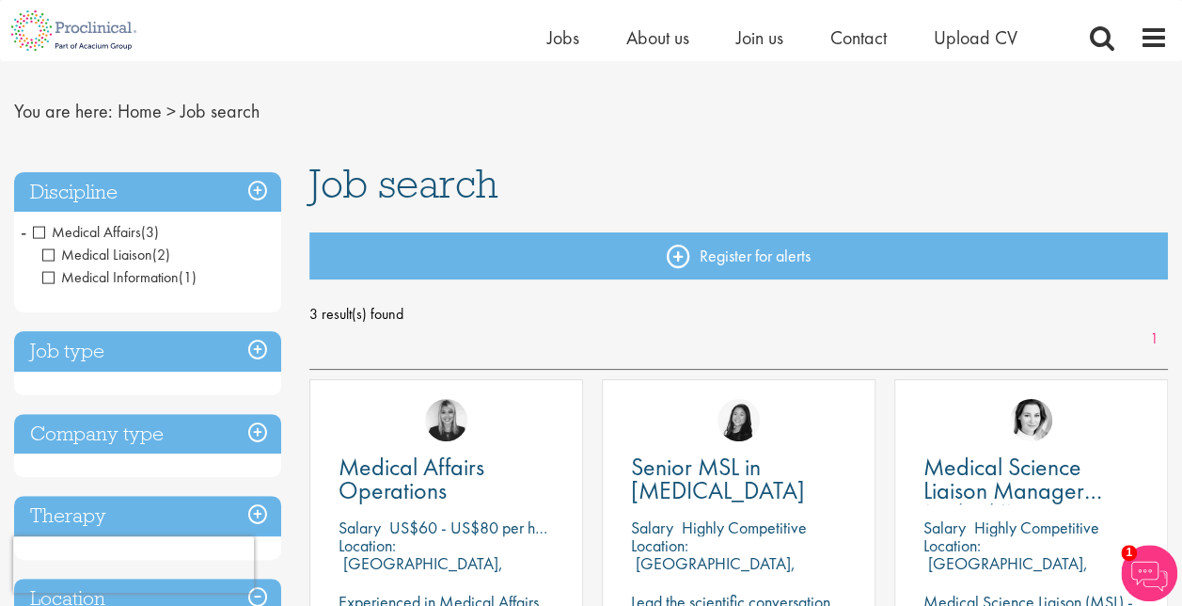
click at [40, 222] on span "Medical Affairs" at bounding box center [87, 232] width 108 height 20
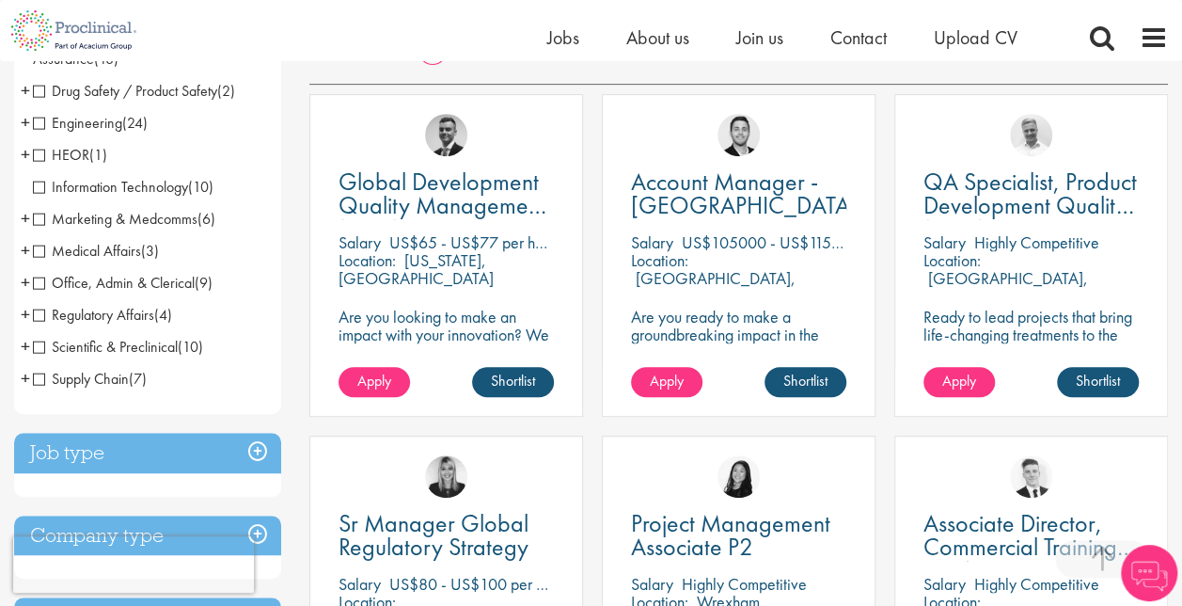
scroll to position [375, 0]
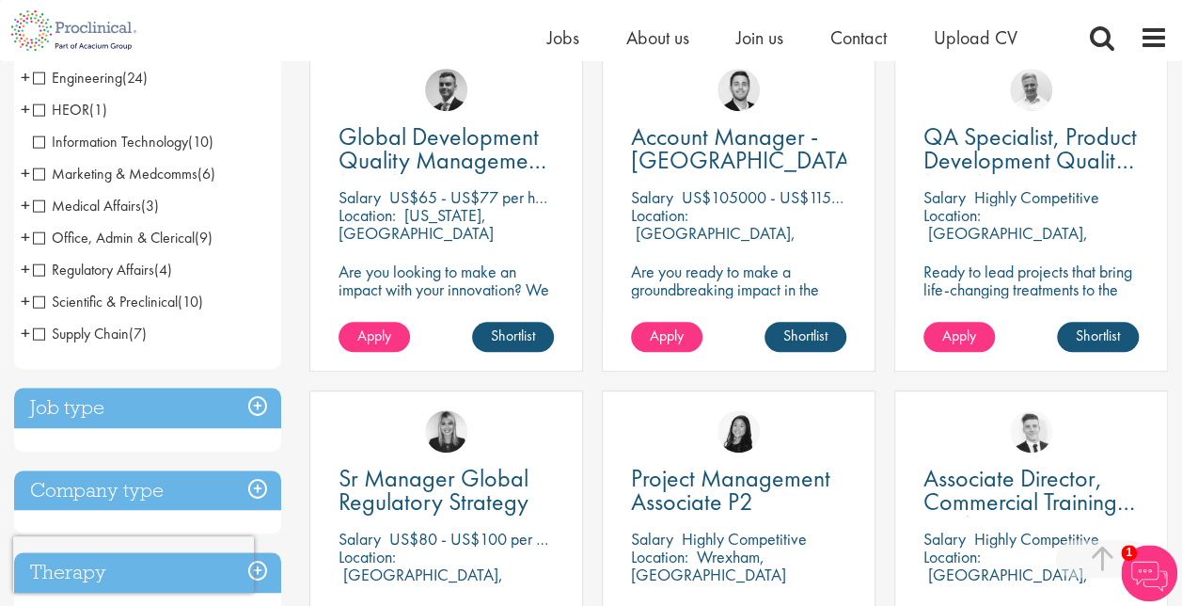
click at [46, 272] on span "Regulatory Affairs" at bounding box center [93, 270] width 121 height 20
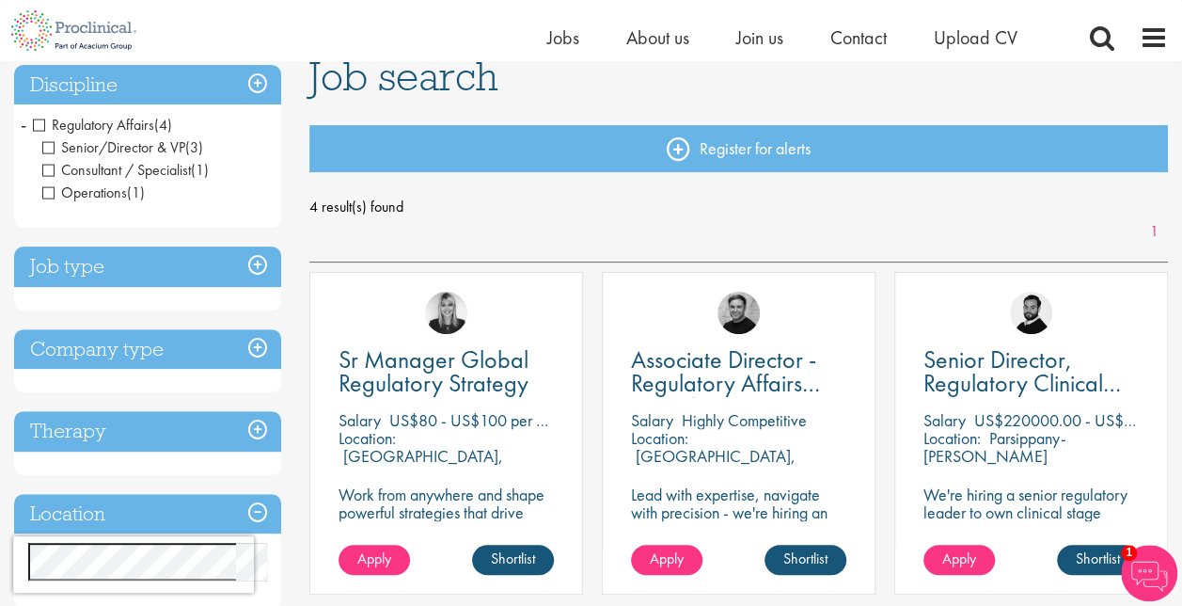
scroll to position [126, 0]
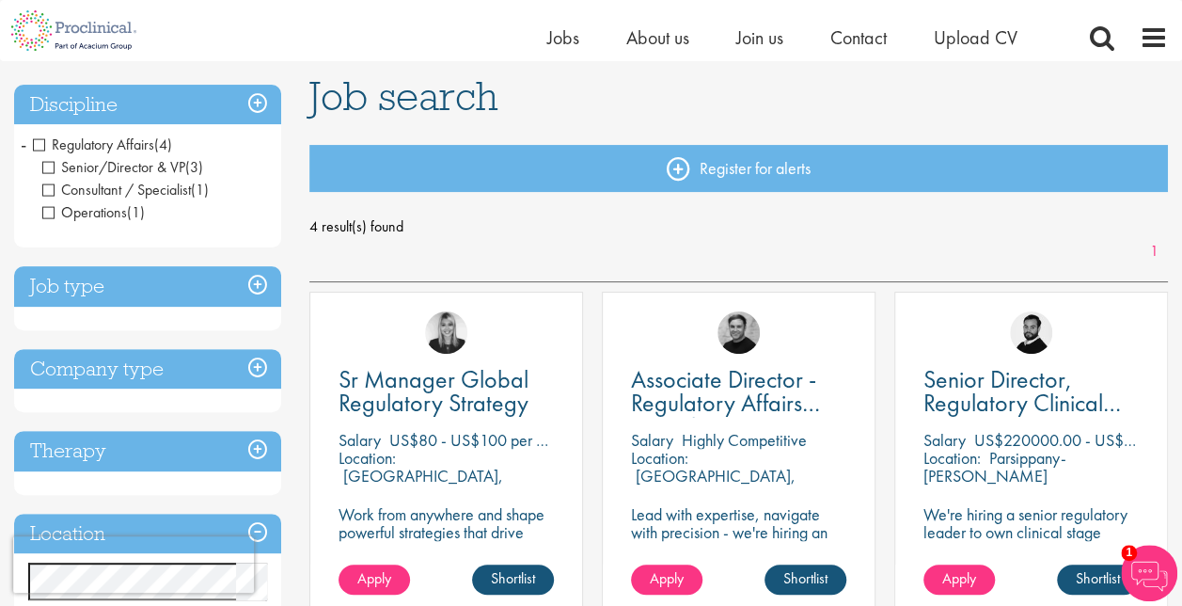
click at [51, 136] on span "Regulatory Affairs" at bounding box center [93, 145] width 121 height 20
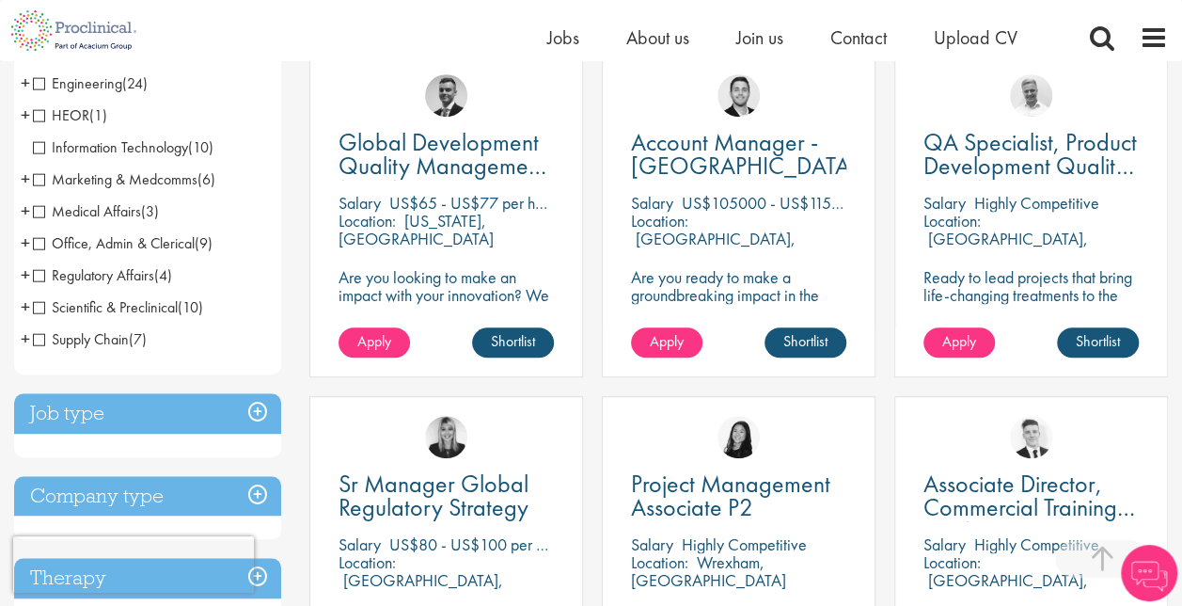
scroll to position [372, 0]
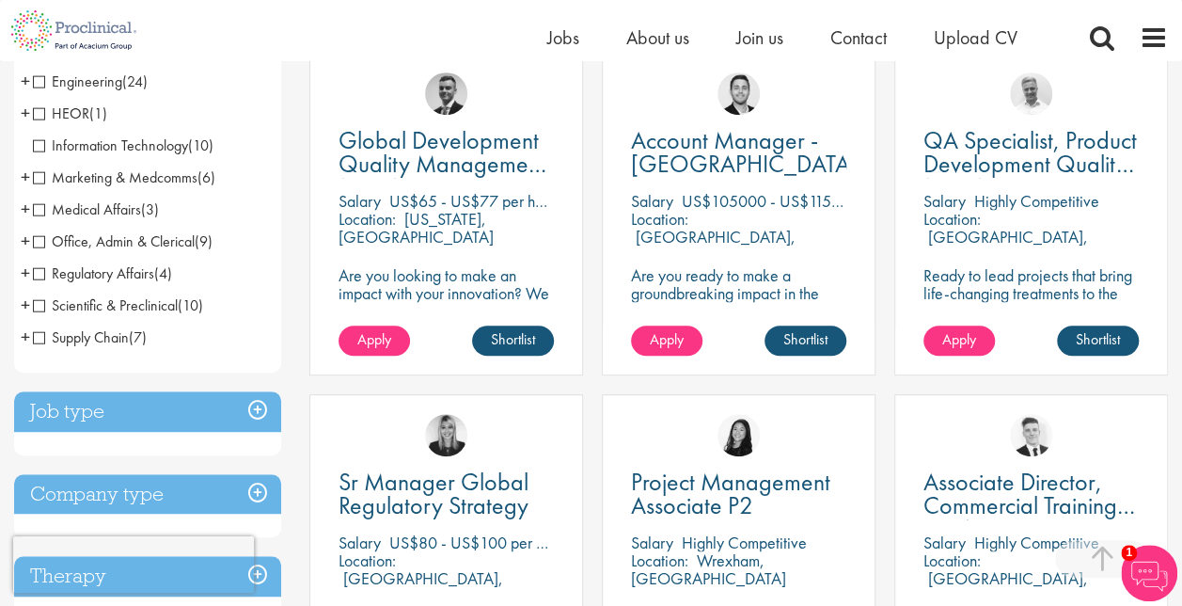
click at [39, 282] on span "Regulatory Affairs" at bounding box center [93, 273] width 121 height 20
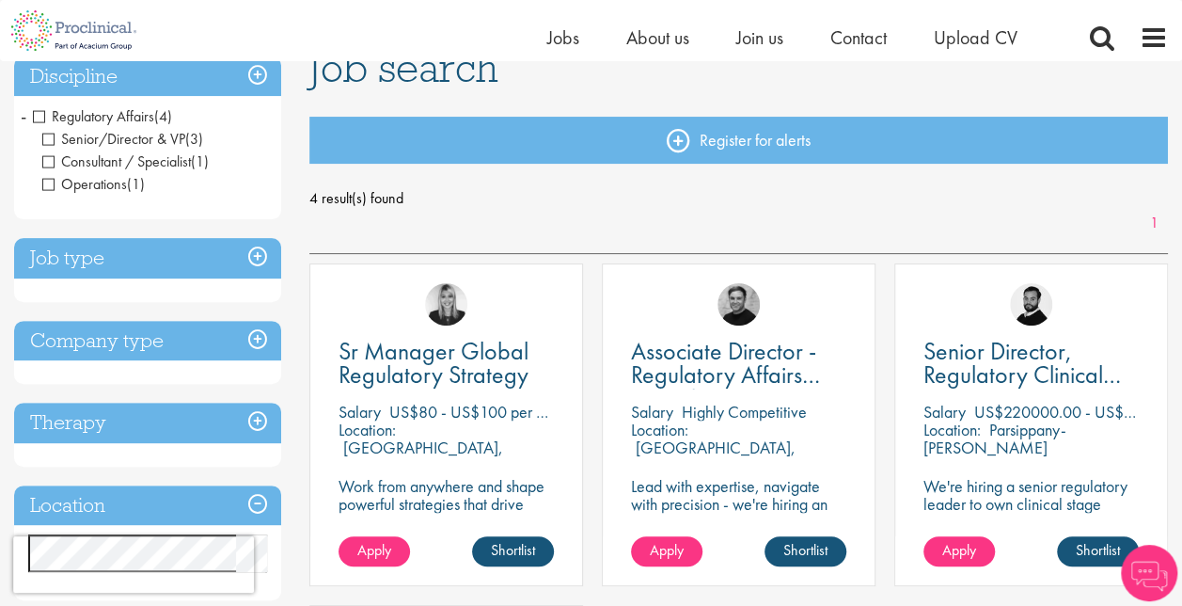
scroll to position [153, 0]
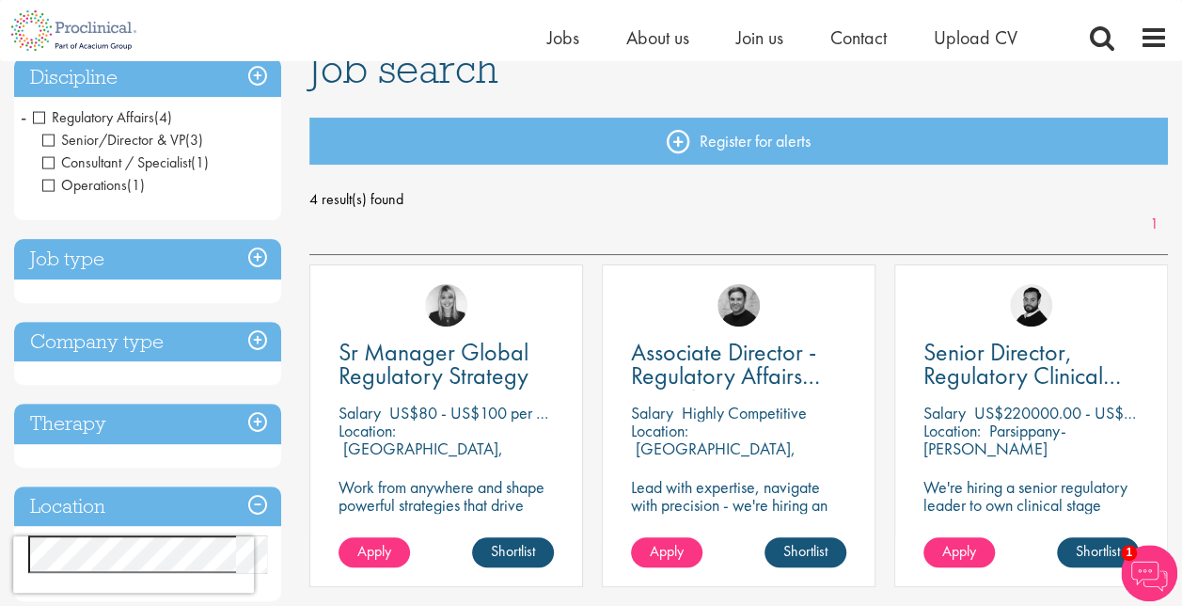
click at [35, 114] on span "Regulatory Affairs" at bounding box center [93, 117] width 121 height 20
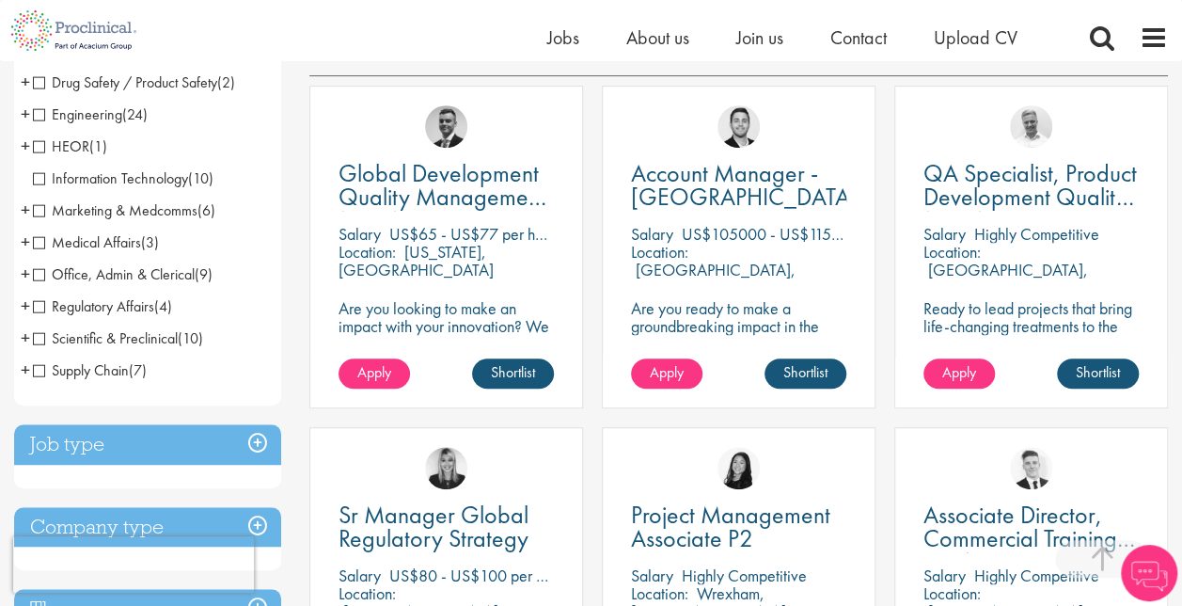
scroll to position [340, 0]
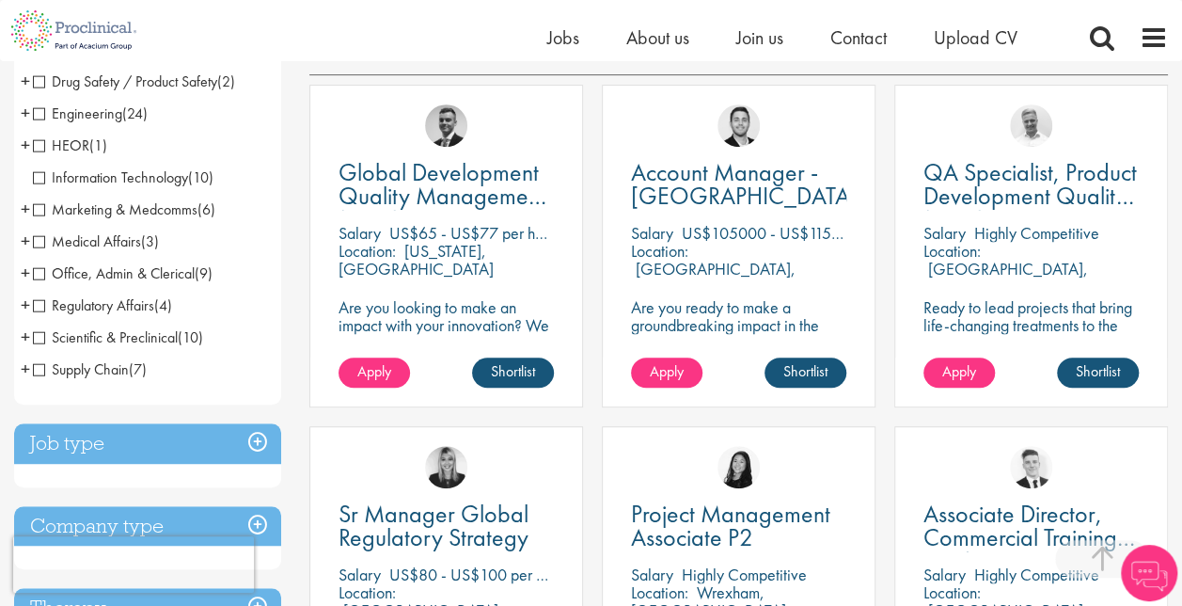
click at [50, 327] on span "Scientific & Preclinical" at bounding box center [105, 337] width 145 height 20
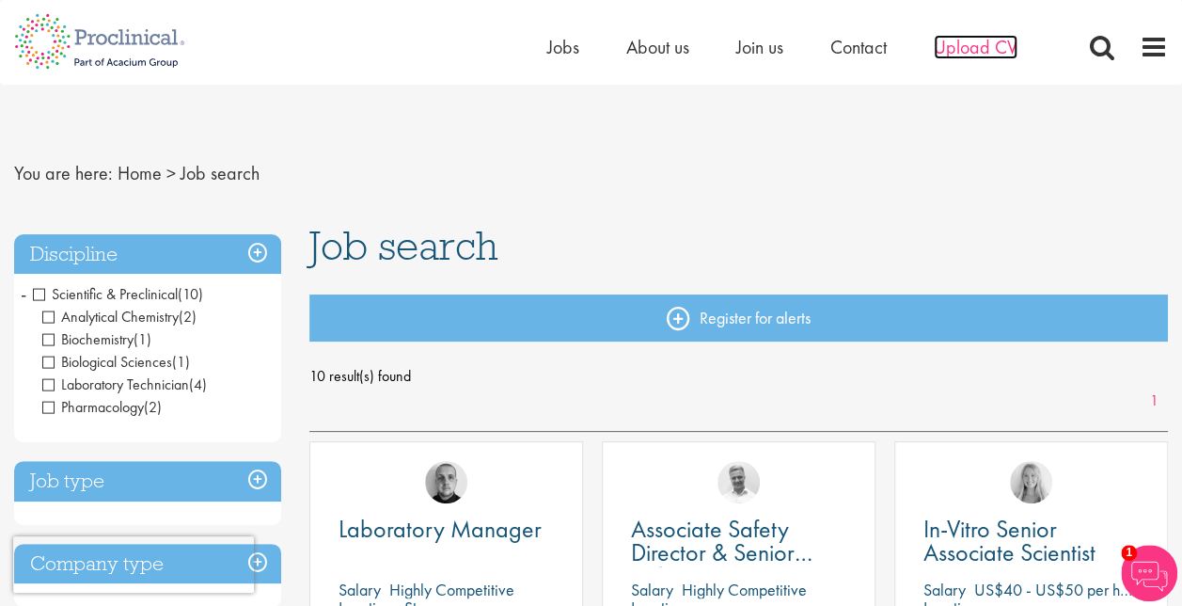
click at [958, 47] on span "Upload CV" at bounding box center [976, 47] width 84 height 24
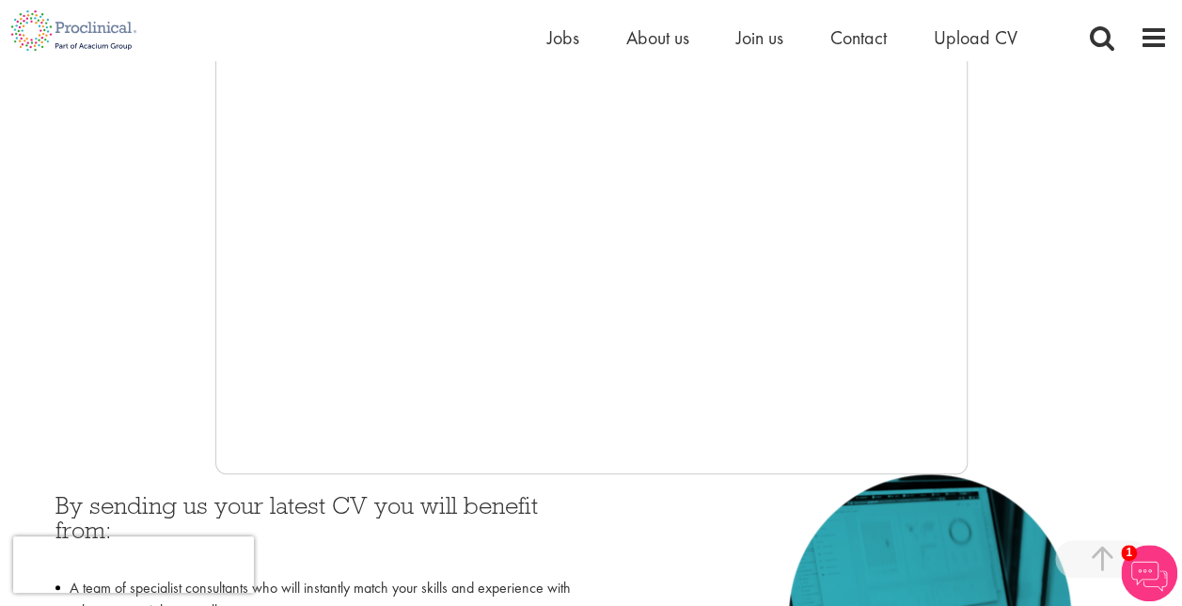
scroll to position [448, 0]
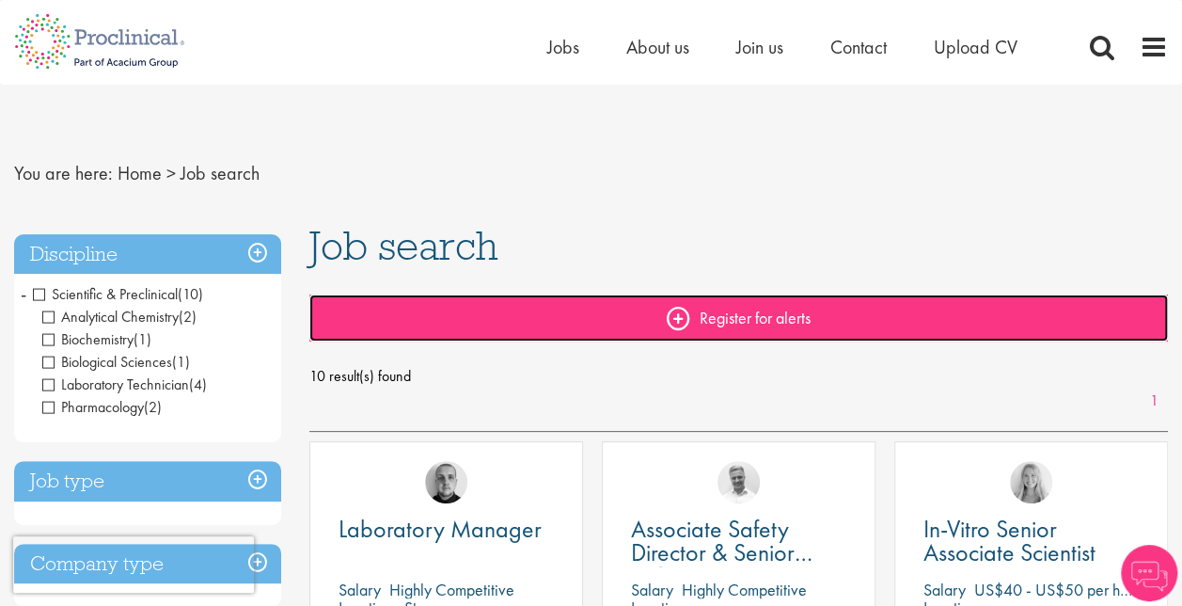
click at [683, 316] on link "Register for alerts" at bounding box center [738, 317] width 859 height 47
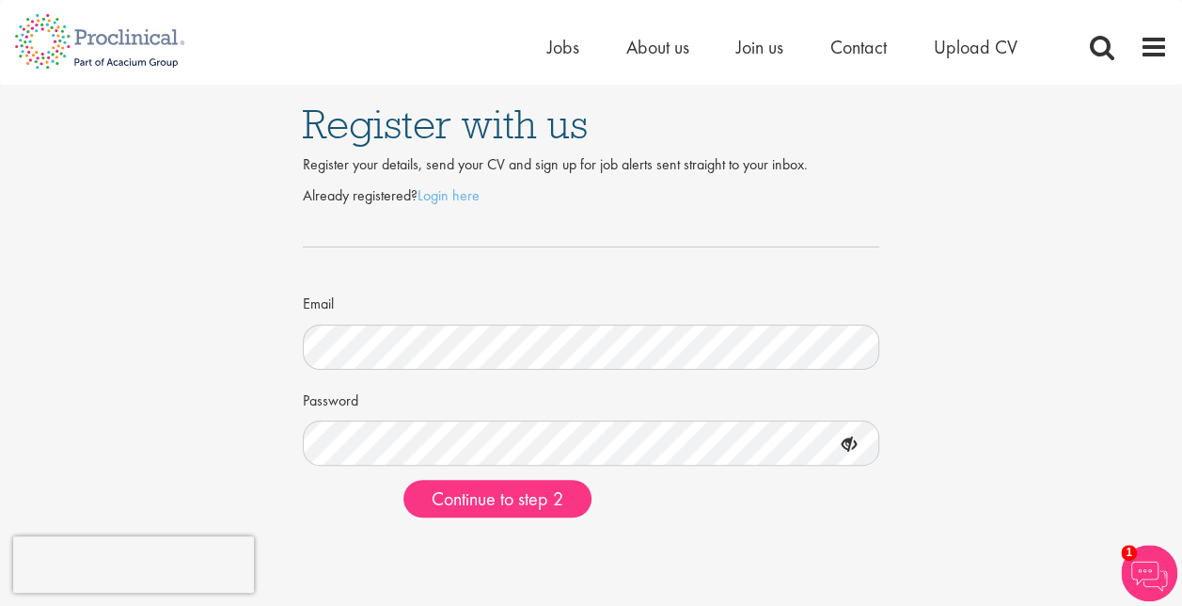
click at [936, 265] on div "Register with us Register your details, send your CV and sign up for job alerts…" at bounding box center [591, 309] width 1211 height 448
click at [848, 440] on icon at bounding box center [849, 445] width 32 height 32
click at [515, 495] on span "Continue to step 2" at bounding box center [498, 498] width 132 height 24
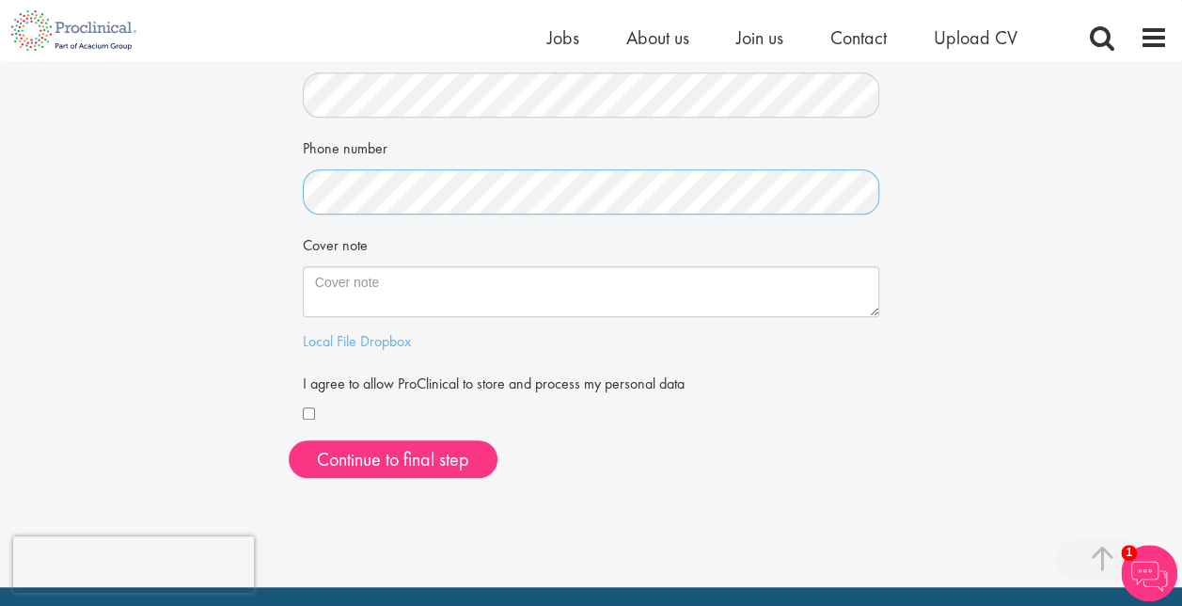
scroll to position [435, 0]
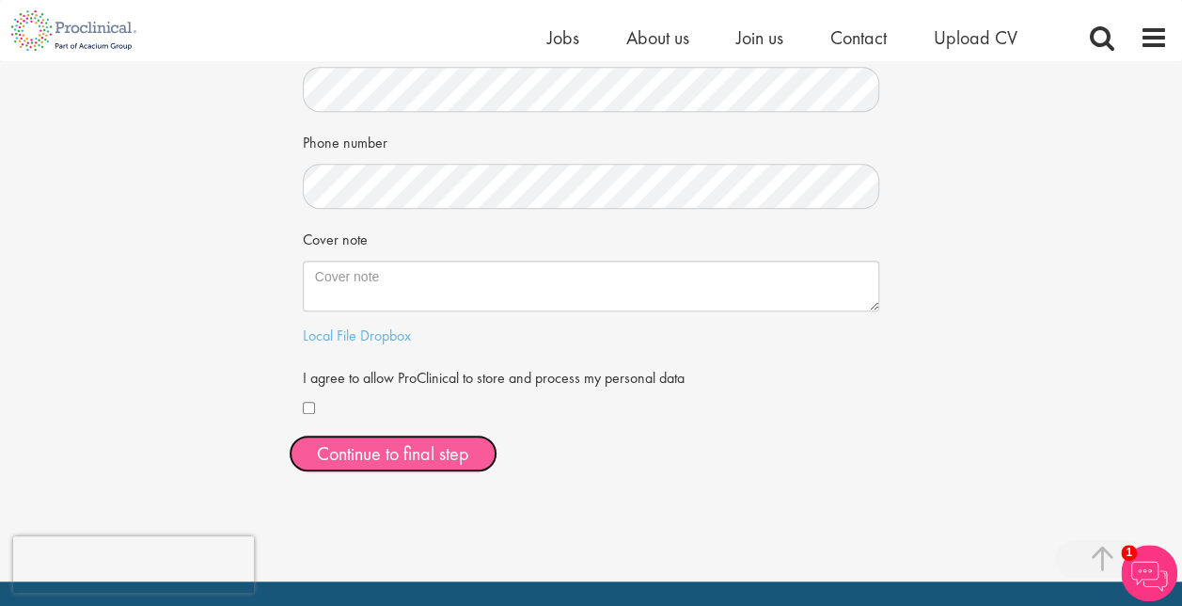
click at [349, 450] on button "Continue to final step" at bounding box center [393, 454] width 209 height 38
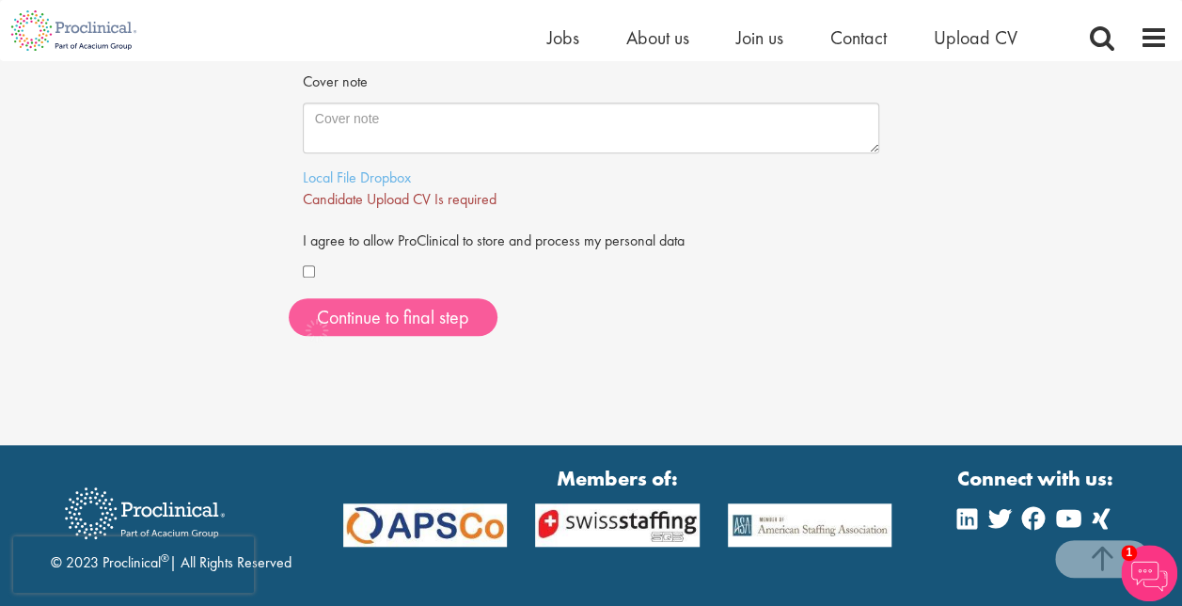
scroll to position [593, 0]
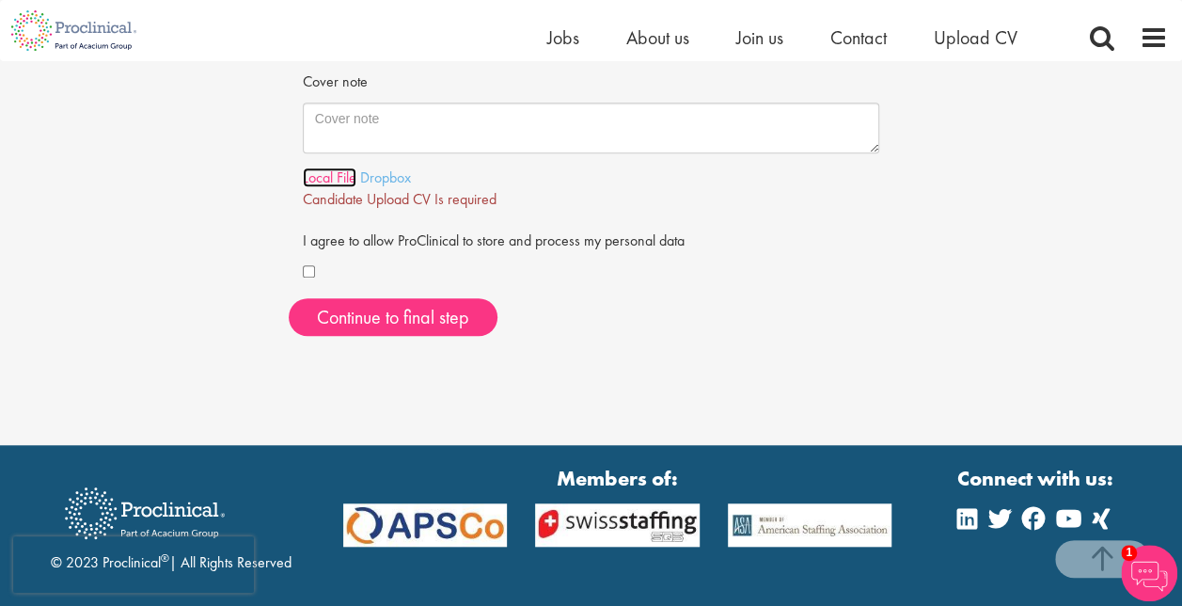
click at [335, 173] on link "Local File" at bounding box center [330, 177] width 54 height 20
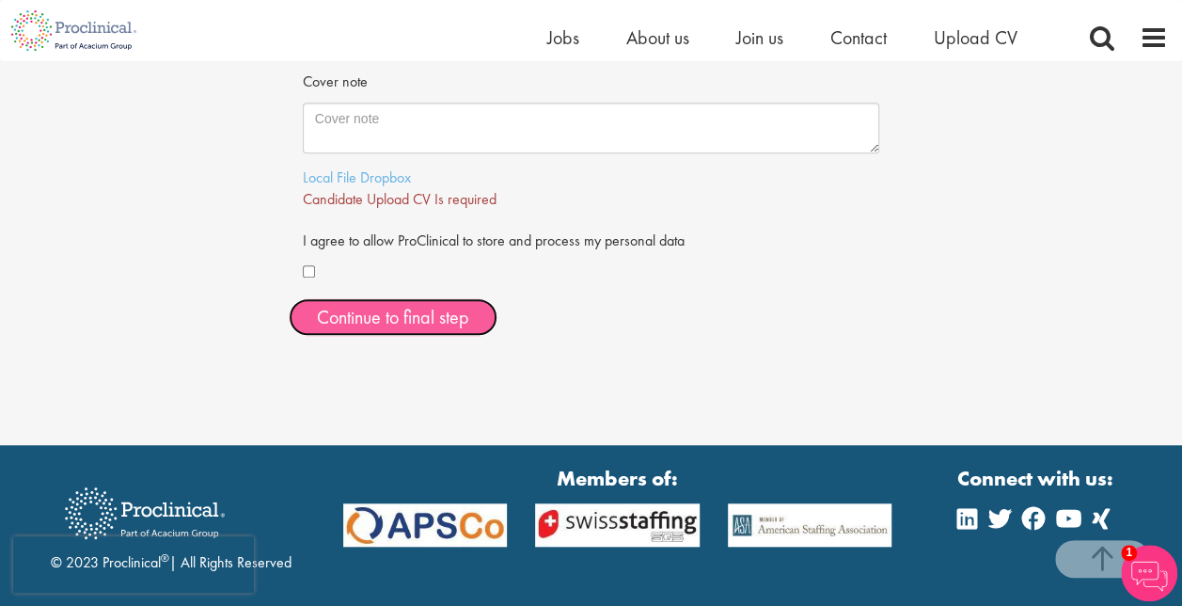
click at [445, 314] on span "Continue to final step" at bounding box center [393, 317] width 152 height 24
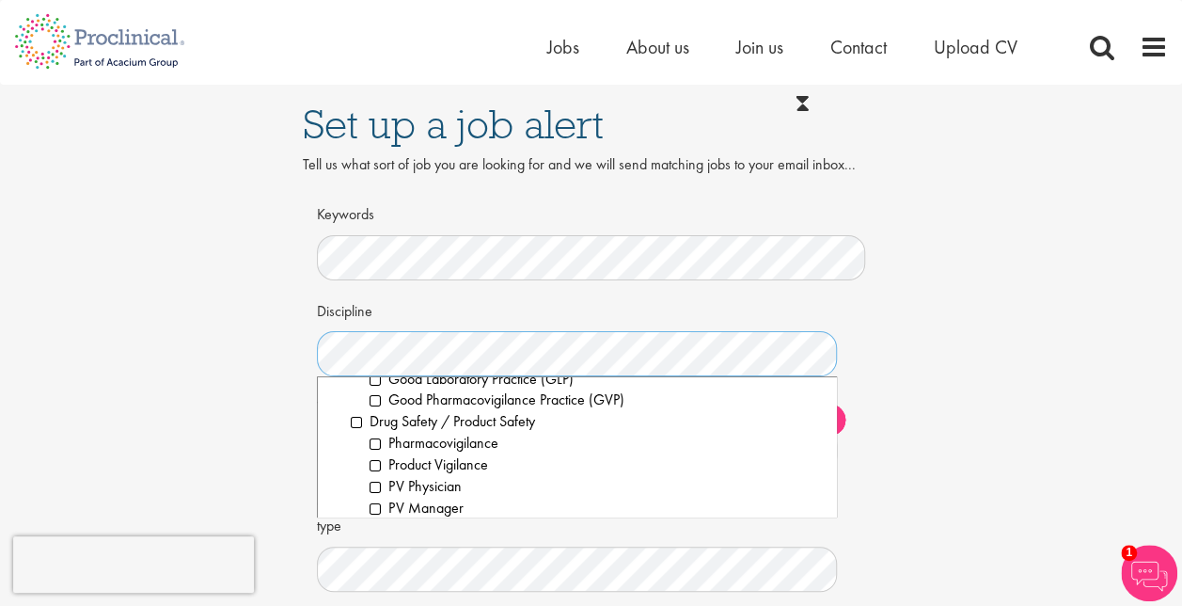
scroll to position [815, 0]
click at [356, 421] on li "Drug Safety / Product Safety" at bounding box center [587, 421] width 472 height 22
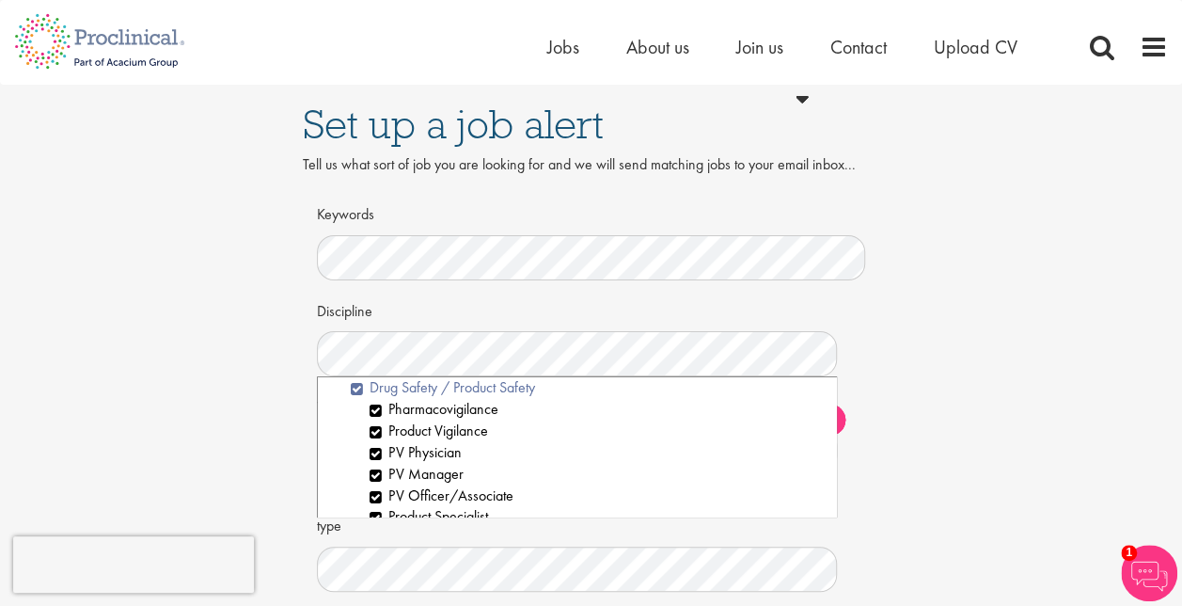
scroll to position [861, 0]
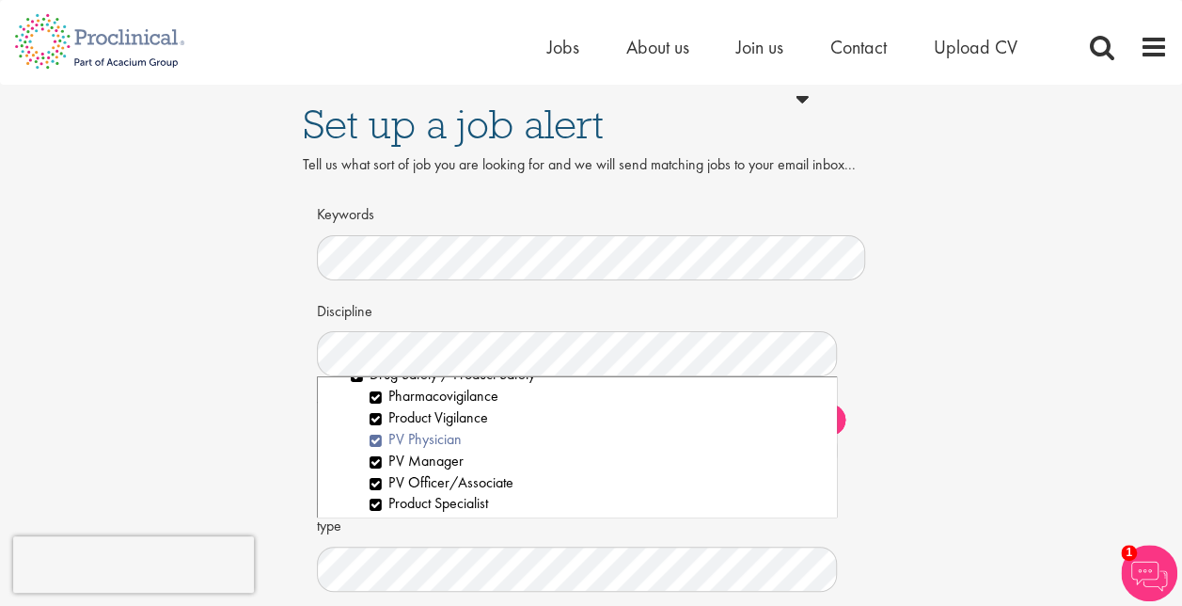
click at [389, 434] on li "PV Physician" at bounding box center [596, 440] width 453 height 22
click at [389, 468] on li "PV Manager" at bounding box center [596, 462] width 453 height 22
click at [387, 398] on li "Pharmacovigilance" at bounding box center [596, 397] width 453 height 22
click at [380, 395] on li "Pharmacovigilance" at bounding box center [596, 397] width 453 height 22
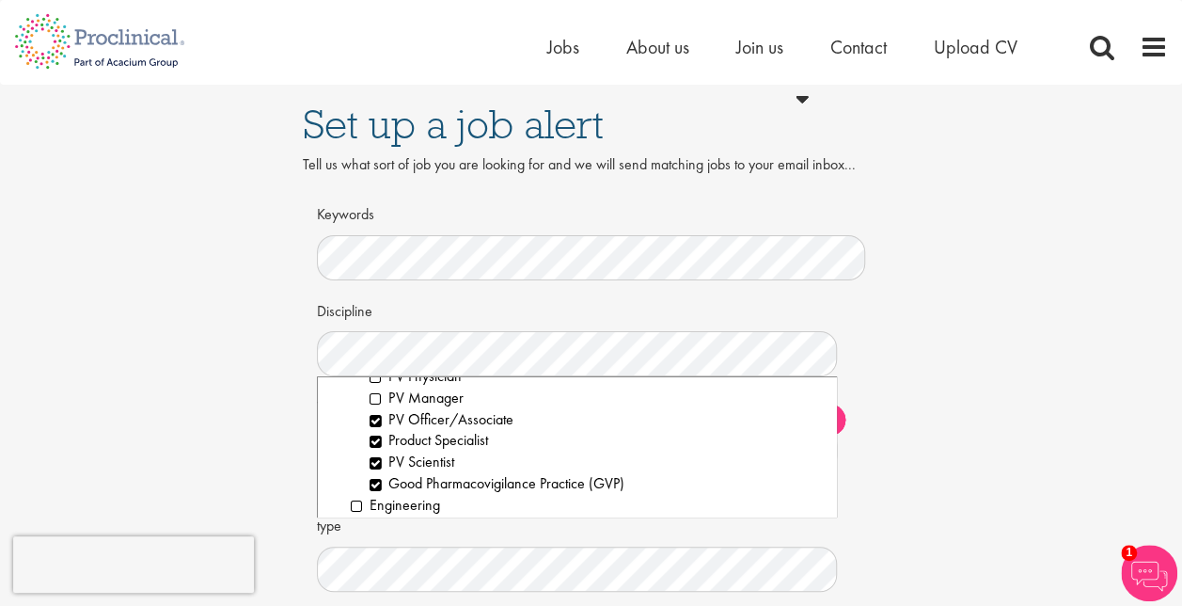
scroll to position [926, 0]
click at [386, 467] on li "PV Scientist" at bounding box center [596, 461] width 453 height 22
click at [378, 487] on li "Good Pharmacovigilance Practice (GVP)" at bounding box center [596, 482] width 453 height 22
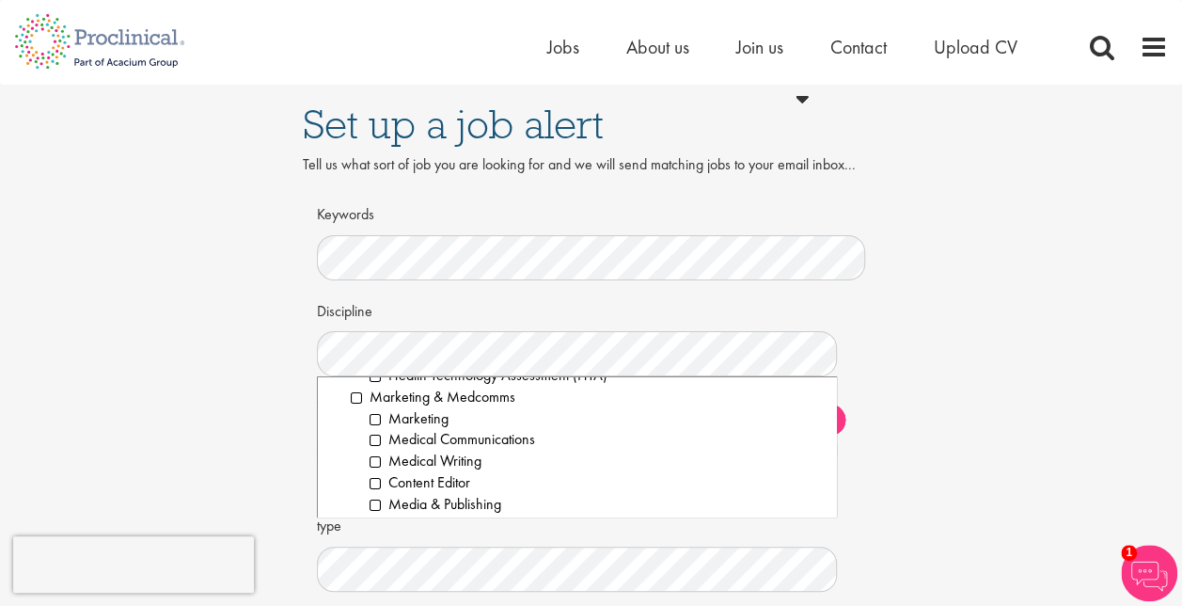
scroll to position [1464, 0]
click at [372, 441] on li "Medical Communications" at bounding box center [596, 438] width 453 height 22
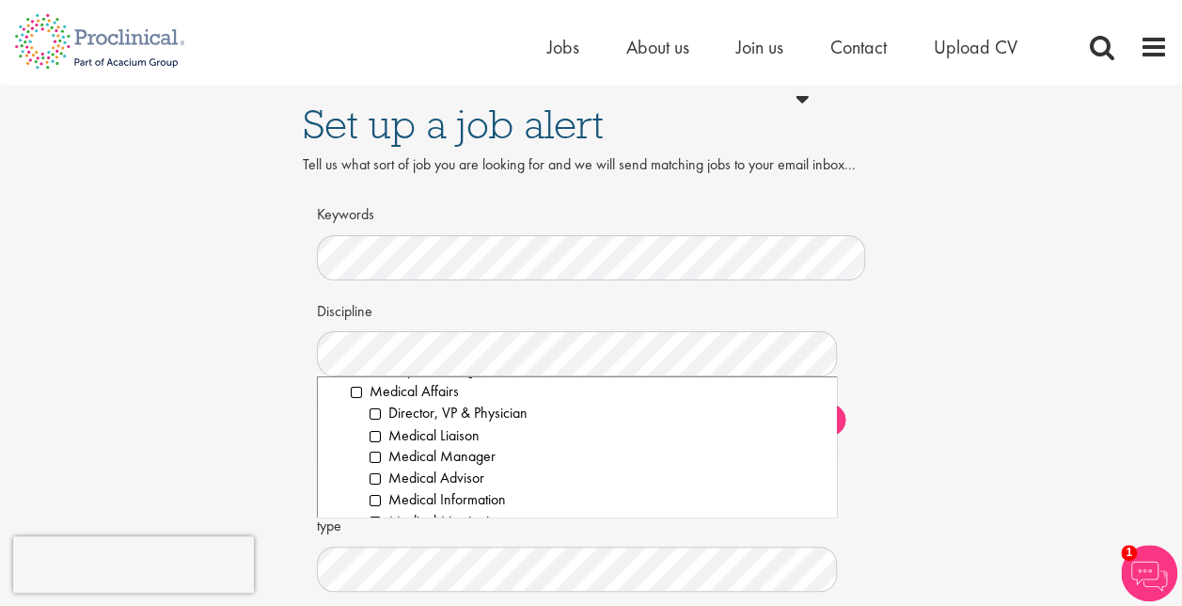
scroll to position [1724, 0]
click at [388, 500] on li "Medical Information" at bounding box center [596, 500] width 453 height 22
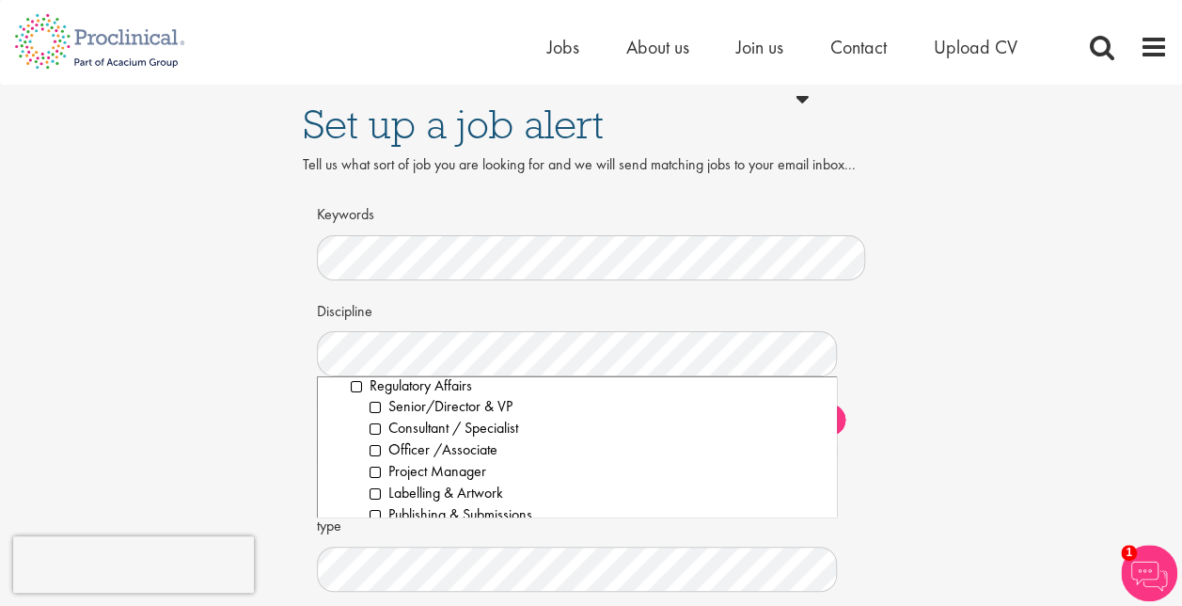
scroll to position [2185, 0]
click at [374, 449] on li "Officer /Associate" at bounding box center [596, 447] width 453 height 22
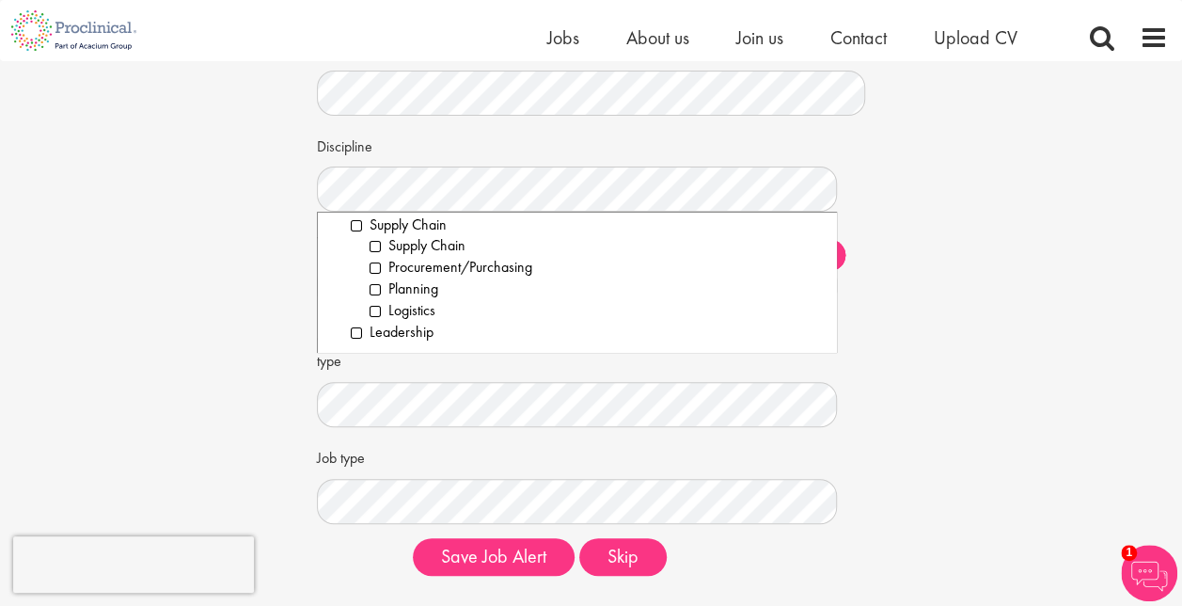
scroll to position [145, 0]
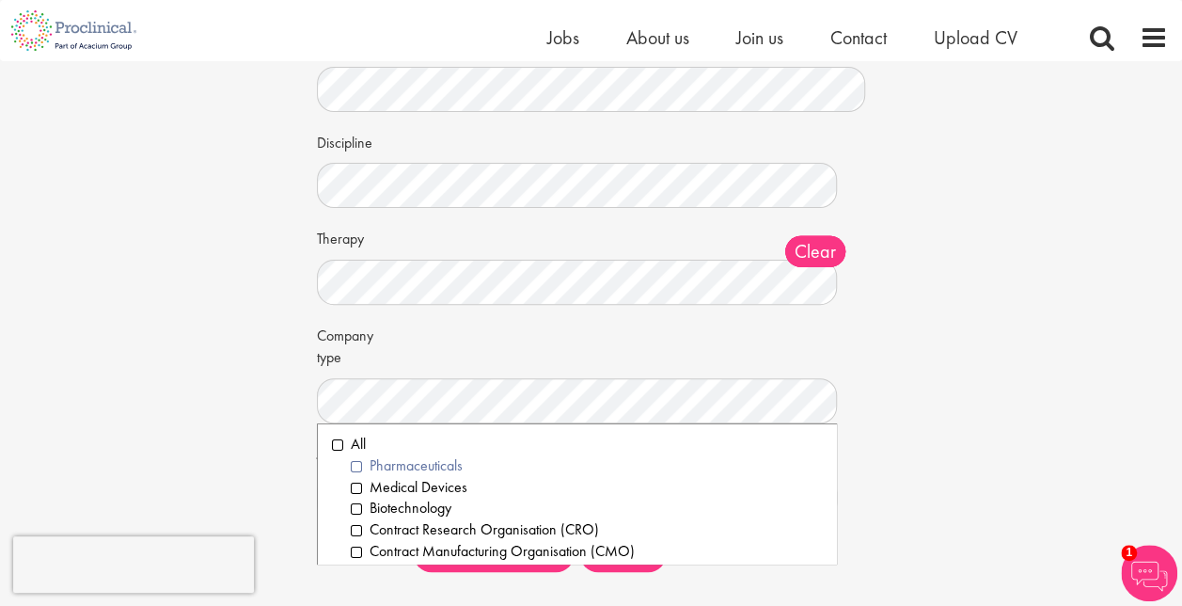
click at [354, 465] on li "Pharmaceuticals" at bounding box center [587, 466] width 472 height 22
click at [357, 485] on li "Medical Devices" at bounding box center [587, 488] width 472 height 22
click at [359, 514] on li "Biotechnology" at bounding box center [587, 509] width 472 height 22
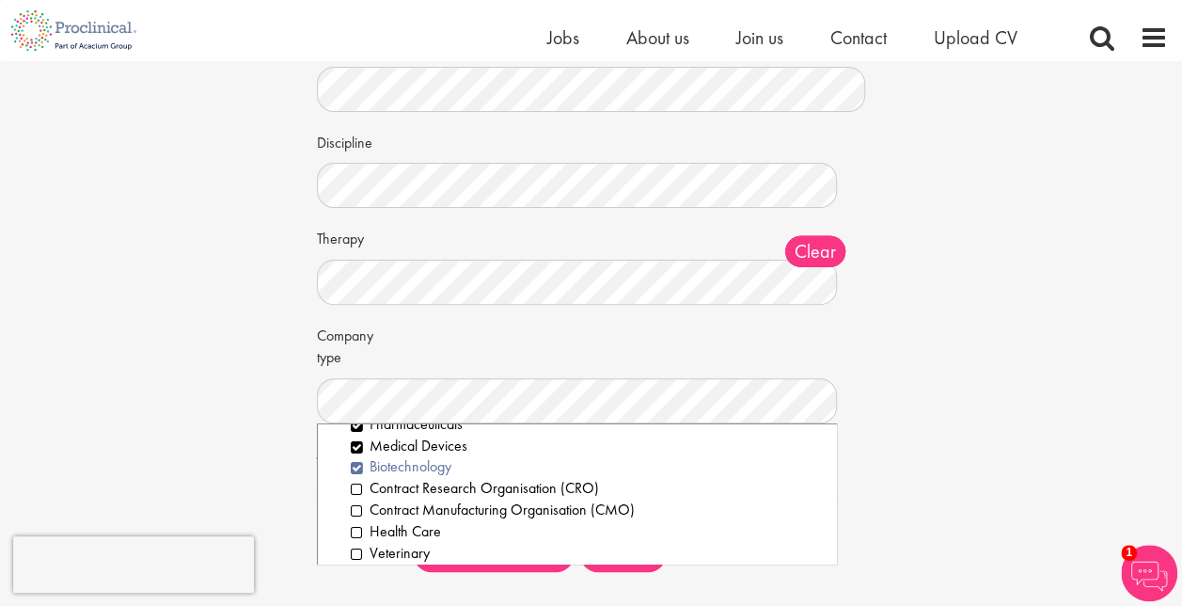
scroll to position [0, 0]
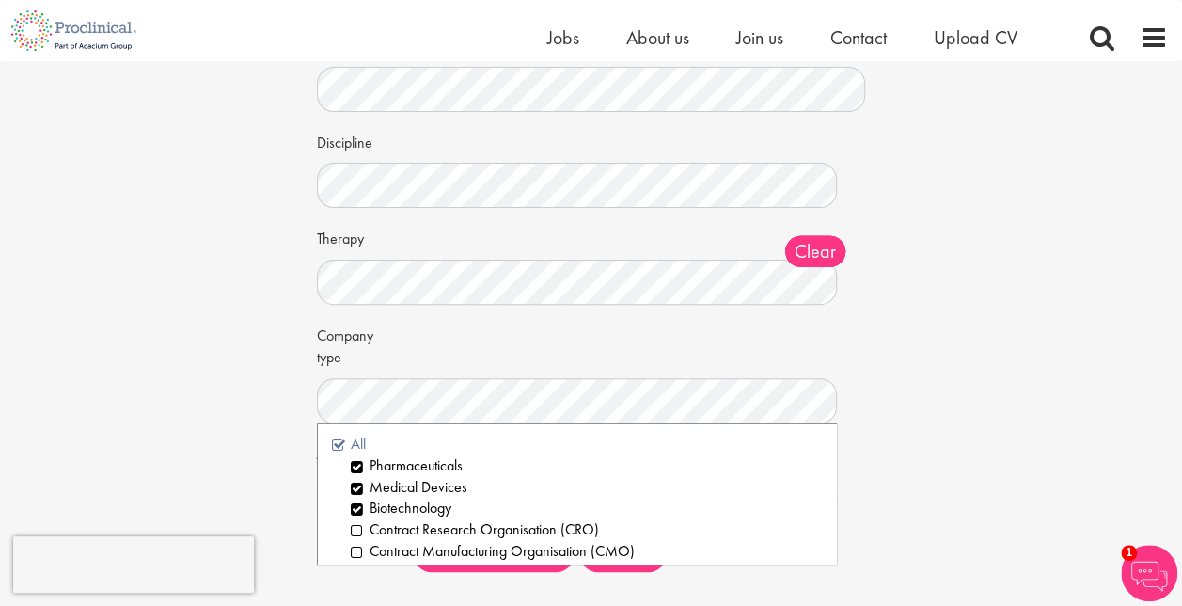
click at [342, 447] on li "All" at bounding box center [577, 445] width 491 height 22
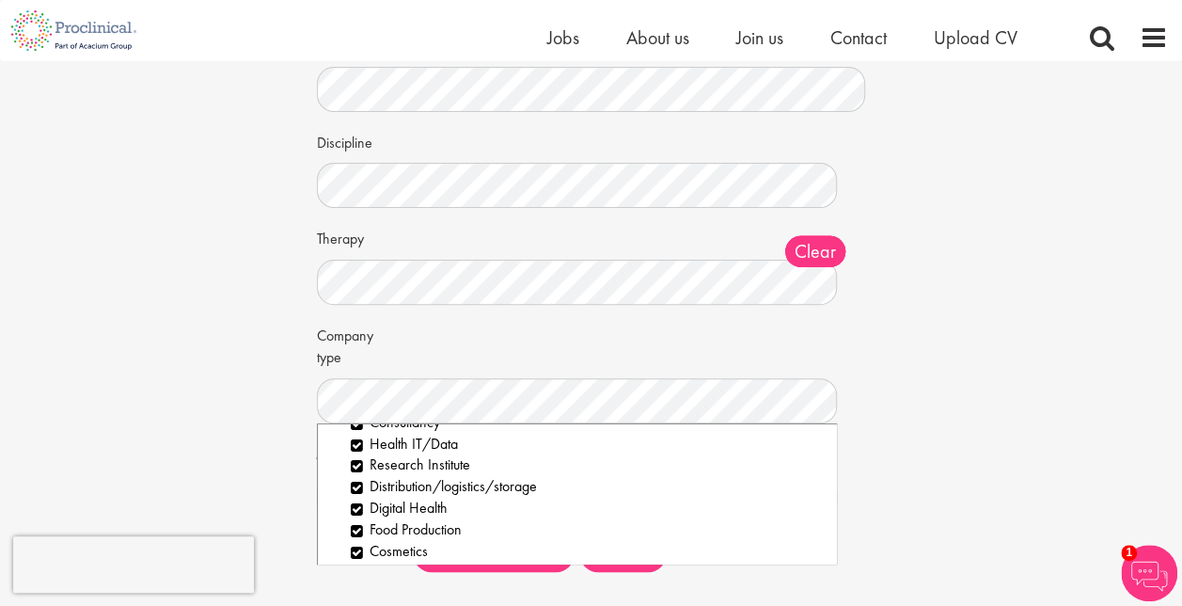
scroll to position [196, 0]
click at [921, 439] on div "Set up a job alert Tell us what sort of job you are looking for and we will sen…" at bounding box center [591, 251] width 1211 height 671
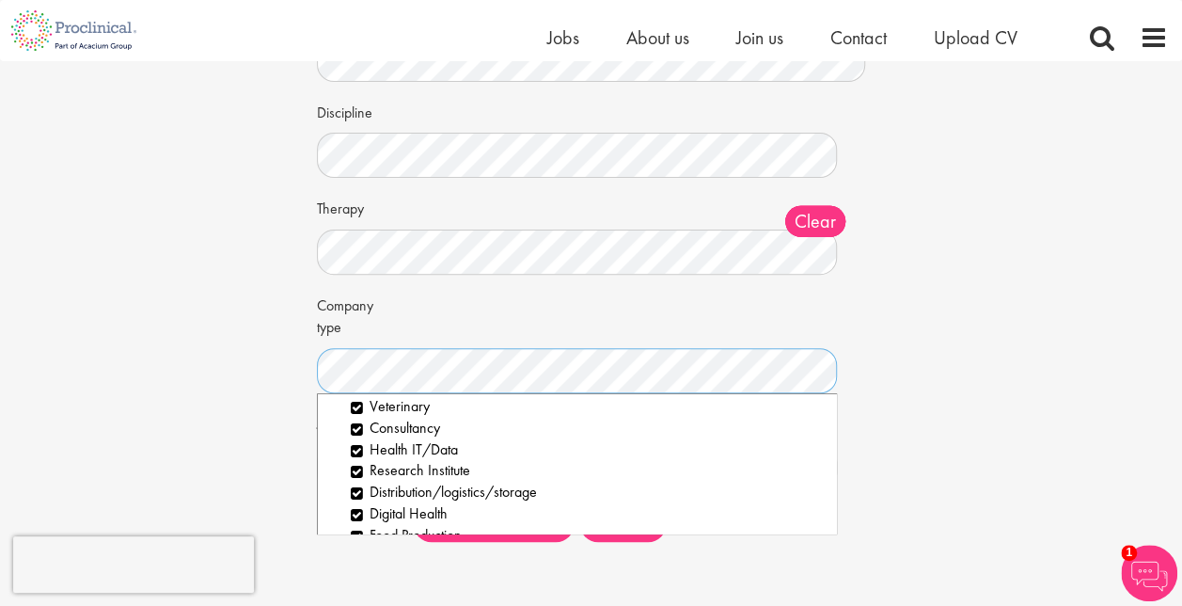
scroll to position [159, 0]
click at [356, 427] on li "Consultancy" at bounding box center [587, 428] width 472 height 22
click at [356, 448] on li "Health IT/Data" at bounding box center [587, 449] width 472 height 22
click at [256, 455] on div "Set up a job alert Tell us what sort of job you are looking for and we will sen…" at bounding box center [591, 221] width 1211 height 671
click at [367, 424] on li "Consultancy" at bounding box center [587, 428] width 472 height 22
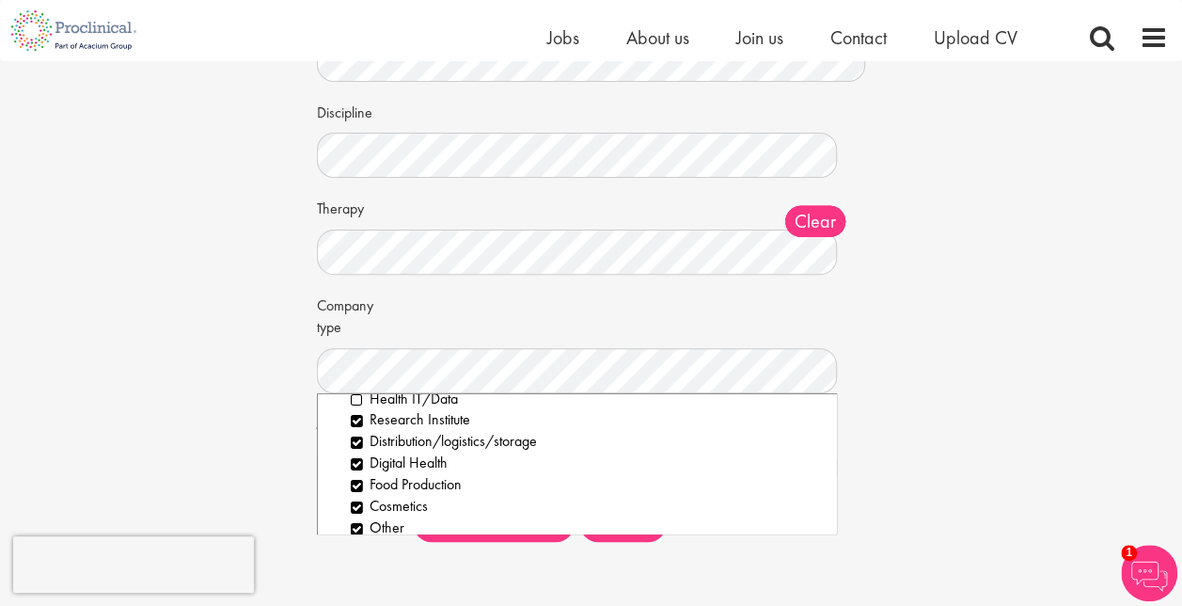
scroll to position [211, 0]
click at [359, 442] on li "Distribution/logistics/storage" at bounding box center [587, 440] width 472 height 22
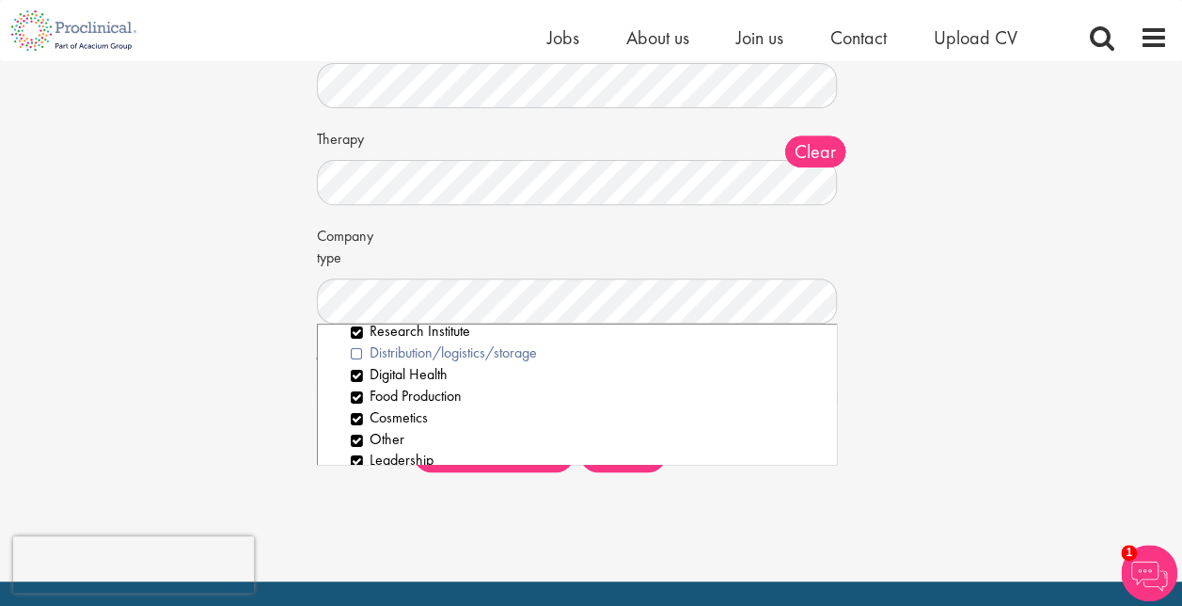
scroll to position [227, 0]
click at [359, 455] on li "Leadership" at bounding box center [587, 462] width 472 height 22
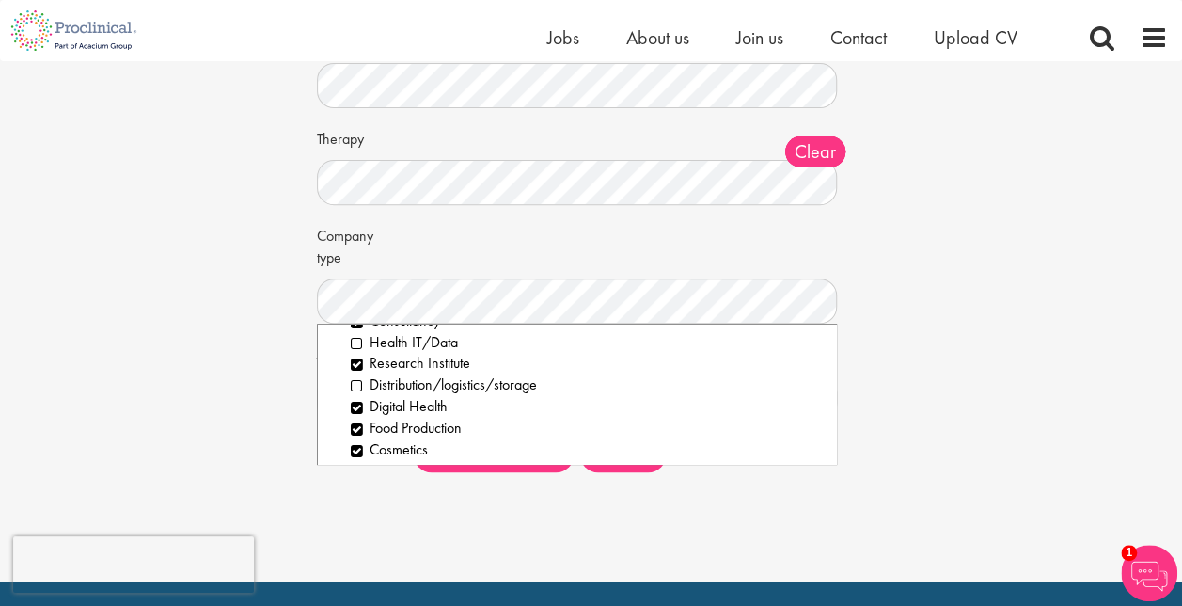
scroll to position [194, 0]
click at [376, 388] on li "Distribution/logistics/storage" at bounding box center [587, 387] width 472 height 22
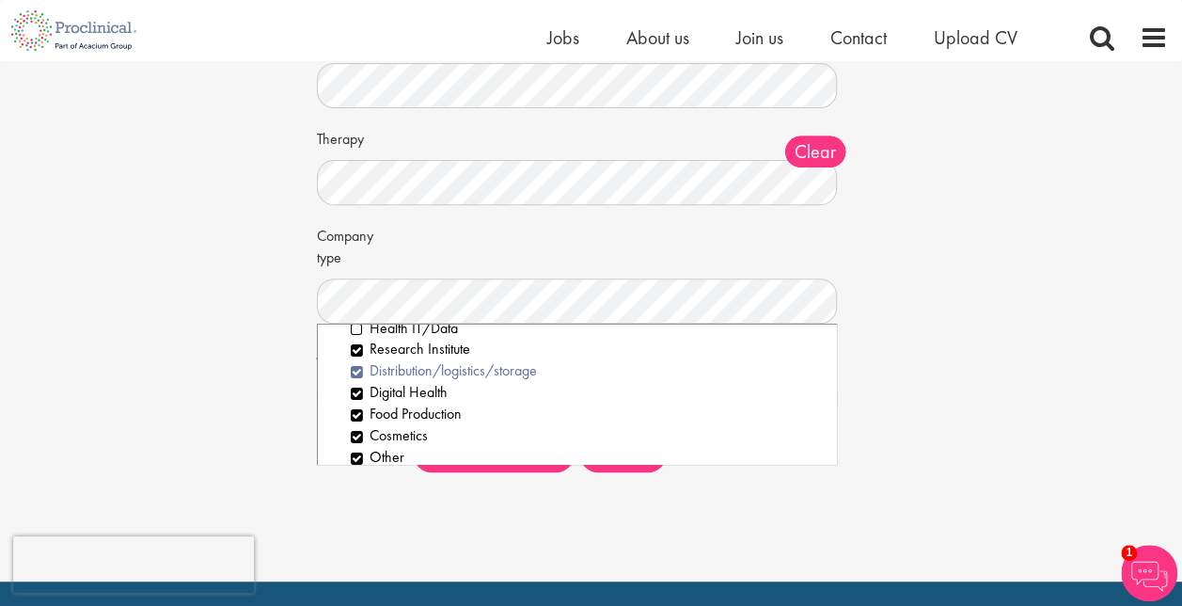
scroll to position [211, 0]
click at [982, 331] on div "Set up a job alert Tell us what sort of job you are looking for and we will sen…" at bounding box center [591, 152] width 1211 height 671
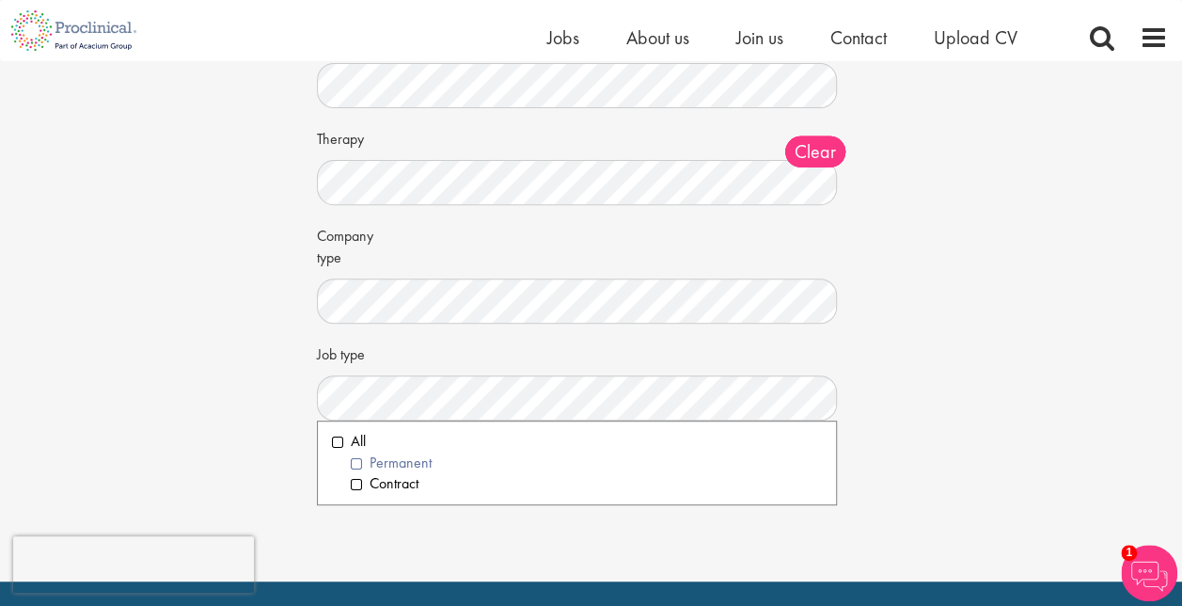
click at [361, 459] on li "Permanent" at bounding box center [587, 463] width 472 height 22
click at [357, 491] on li "Contract" at bounding box center [587, 484] width 472 height 22
click at [939, 327] on div "Set up a job alert Tell us what sort of job you are looking for and we will sen…" at bounding box center [591, 152] width 1211 height 671
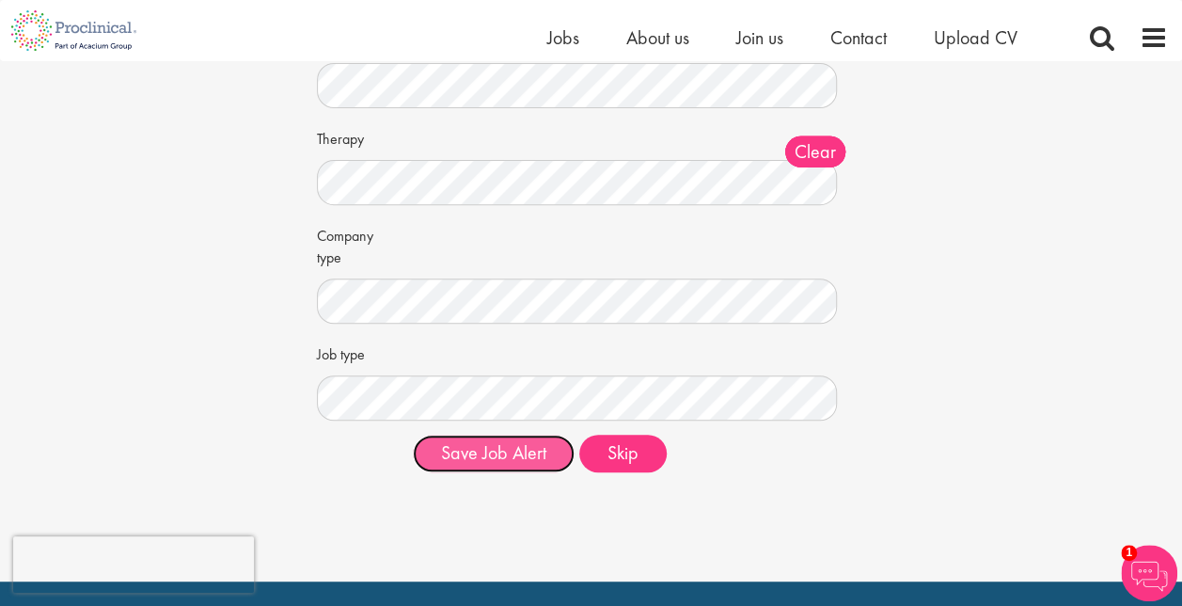
click at [499, 457] on button "Save Job Alert" at bounding box center [494, 454] width 162 height 38
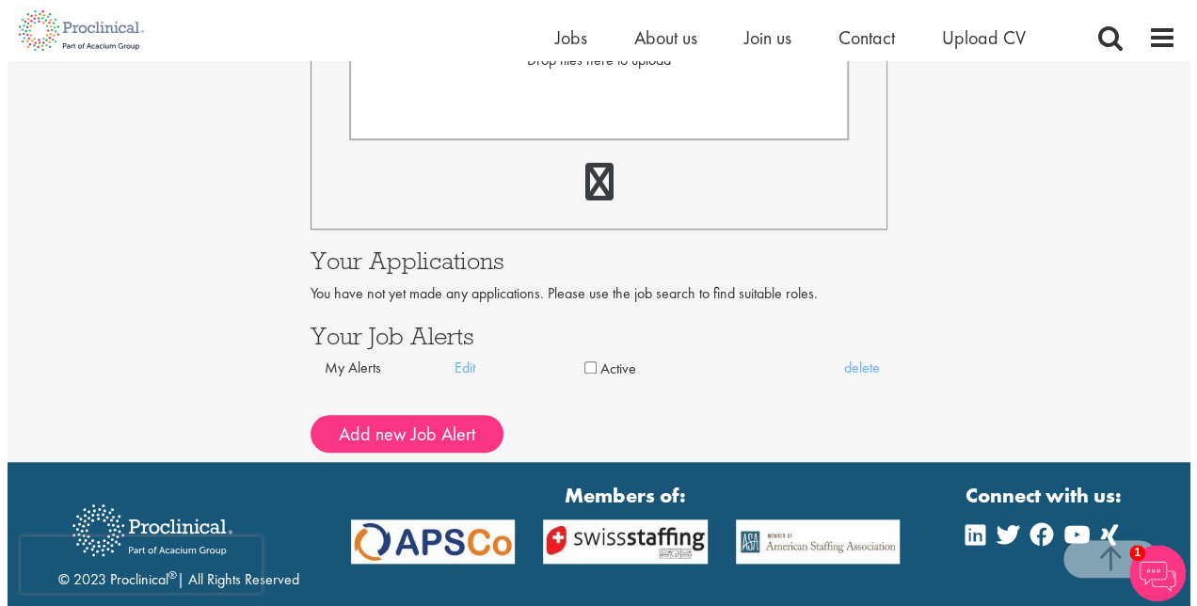
scroll to position [669, 0]
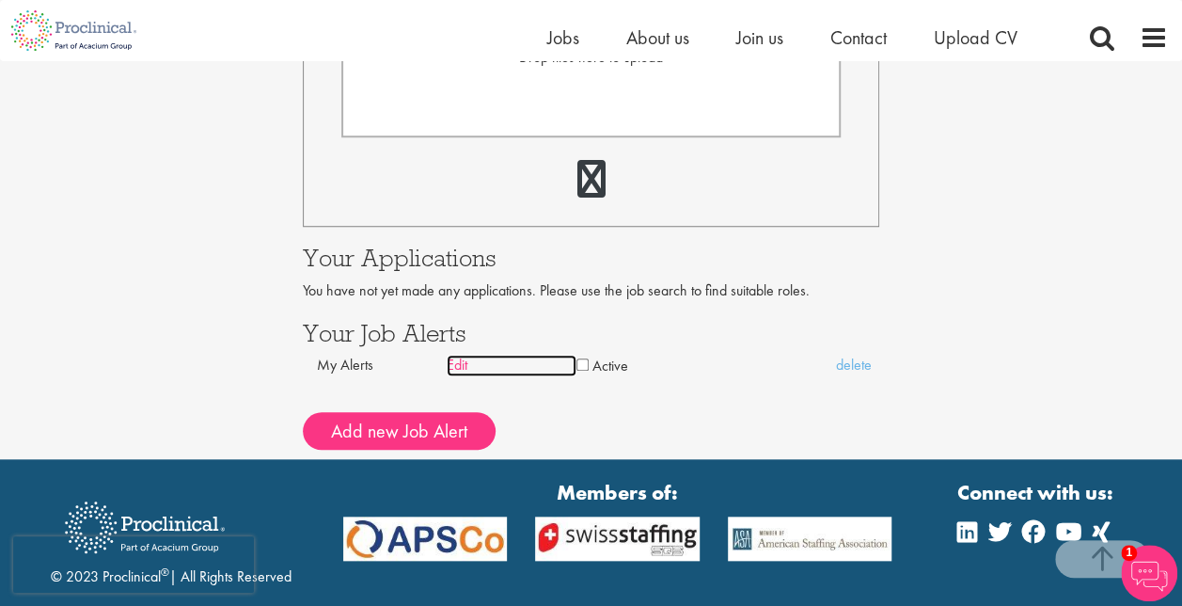
click at [457, 369] on link "Edit" at bounding box center [512, 366] width 130 height 22
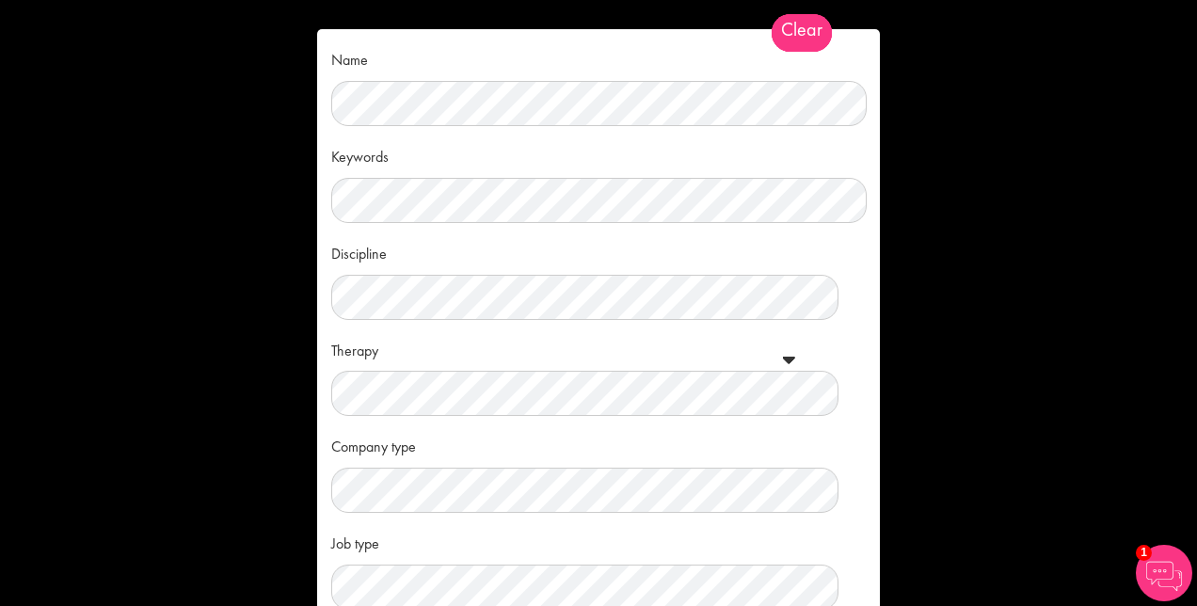
click at [681, 250] on div "Discipline Clear All Computer Science Data Science Recruitment Consultant Biome…" at bounding box center [598, 278] width 534 height 83
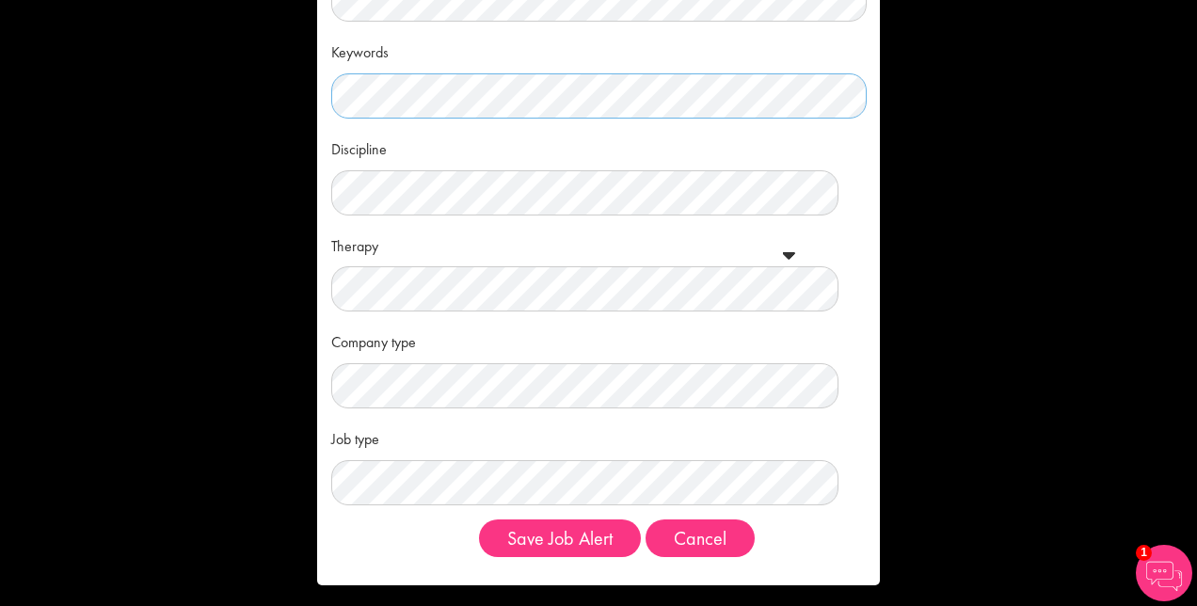
scroll to position [112, 0]
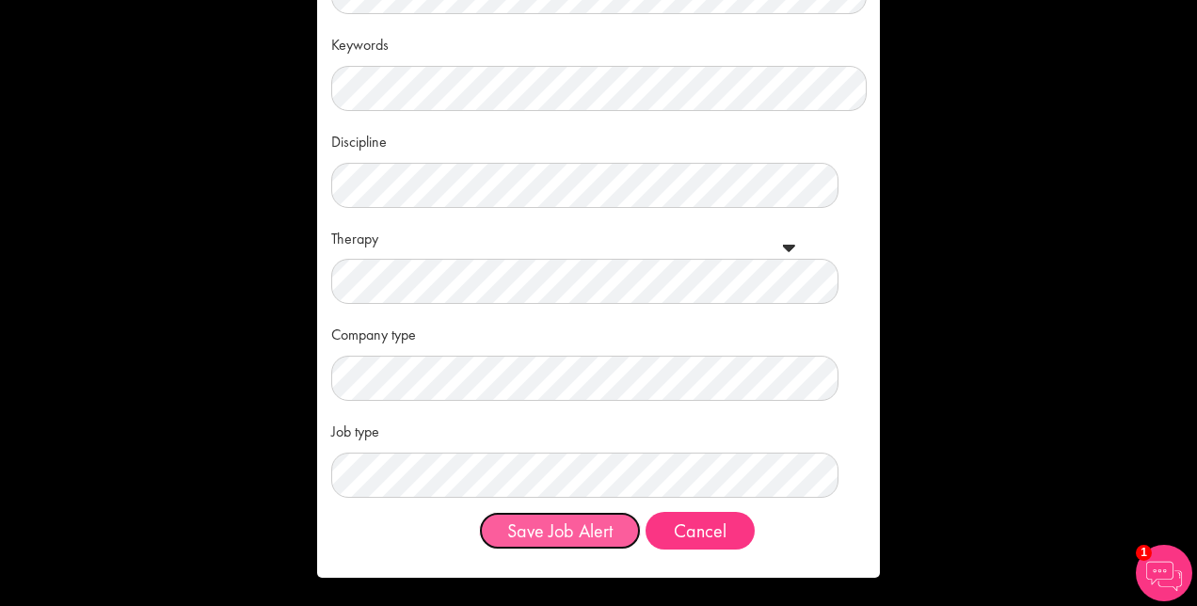
click at [581, 534] on button "Save Job Alert" at bounding box center [560, 531] width 162 height 38
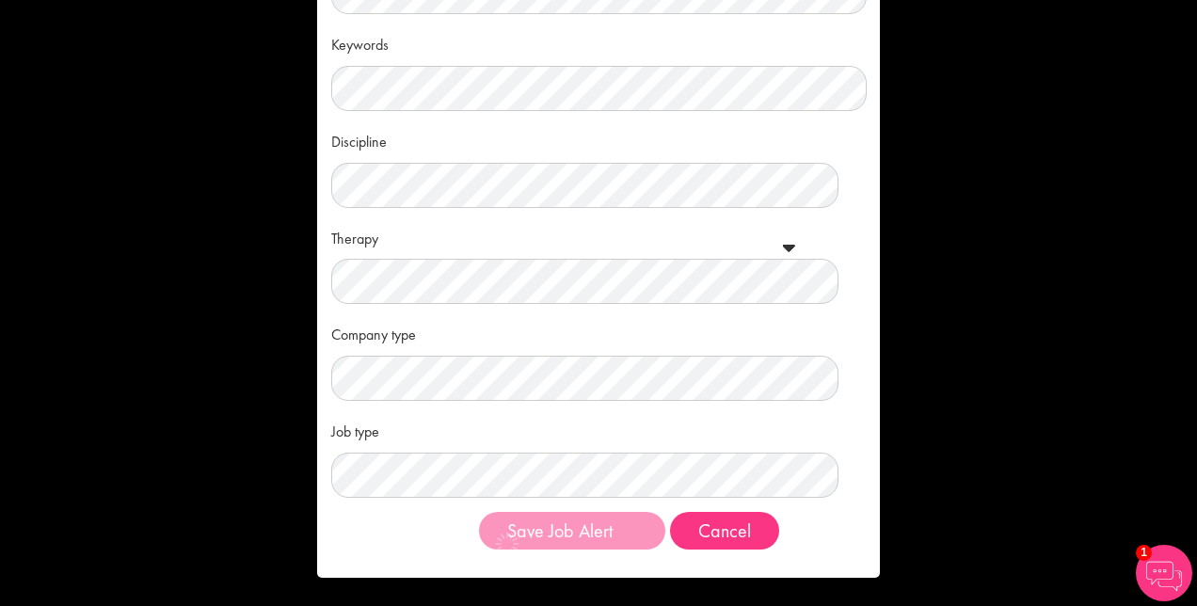
scroll to position [0, 0]
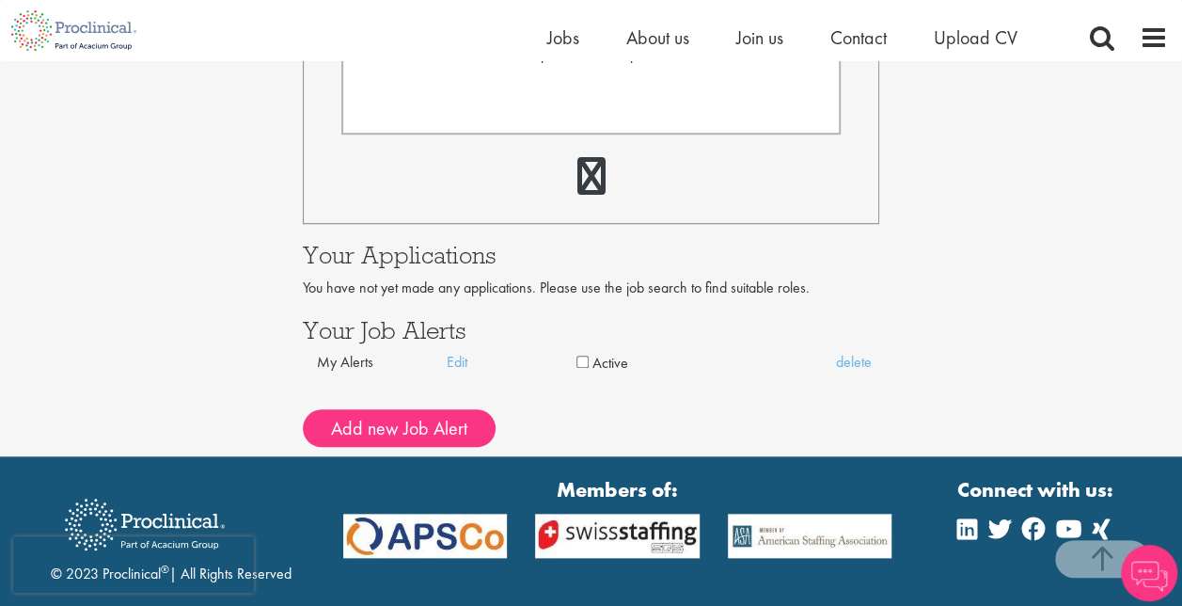
scroll to position [669, 0]
